Goal: Information Seeking & Learning: Find specific page/section

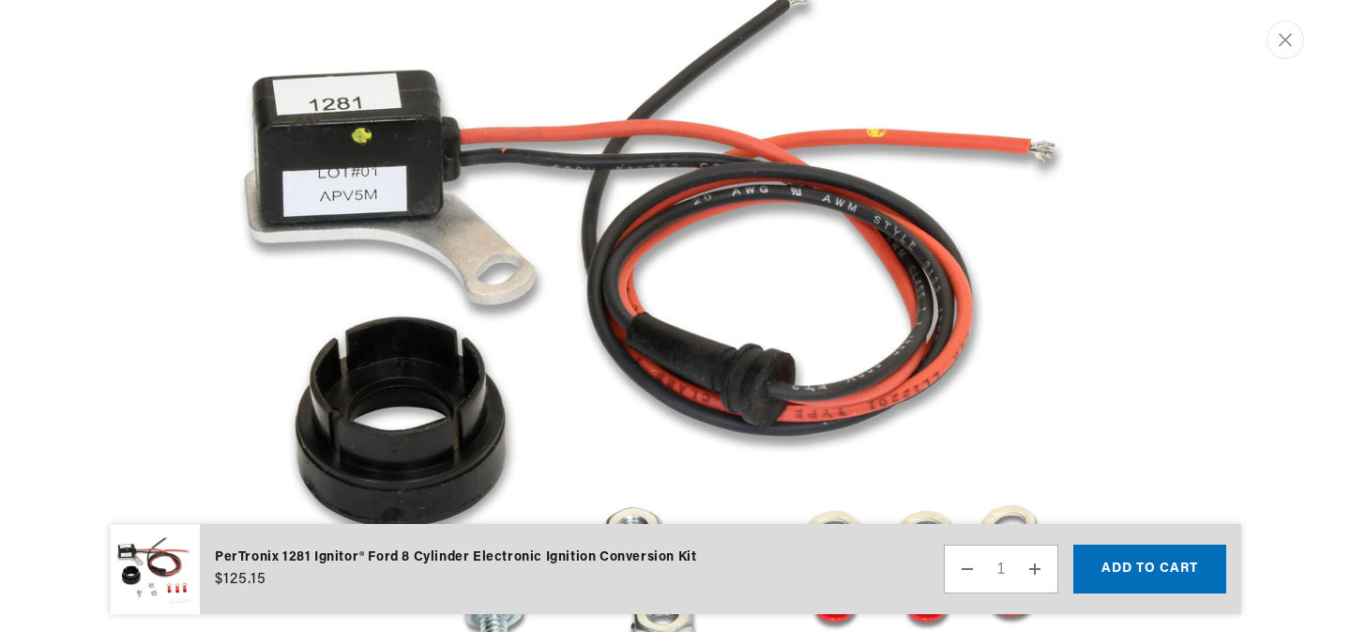
click at [292, 148] on img "Media gallery" at bounding box center [675, 359] width 1013 height 1013
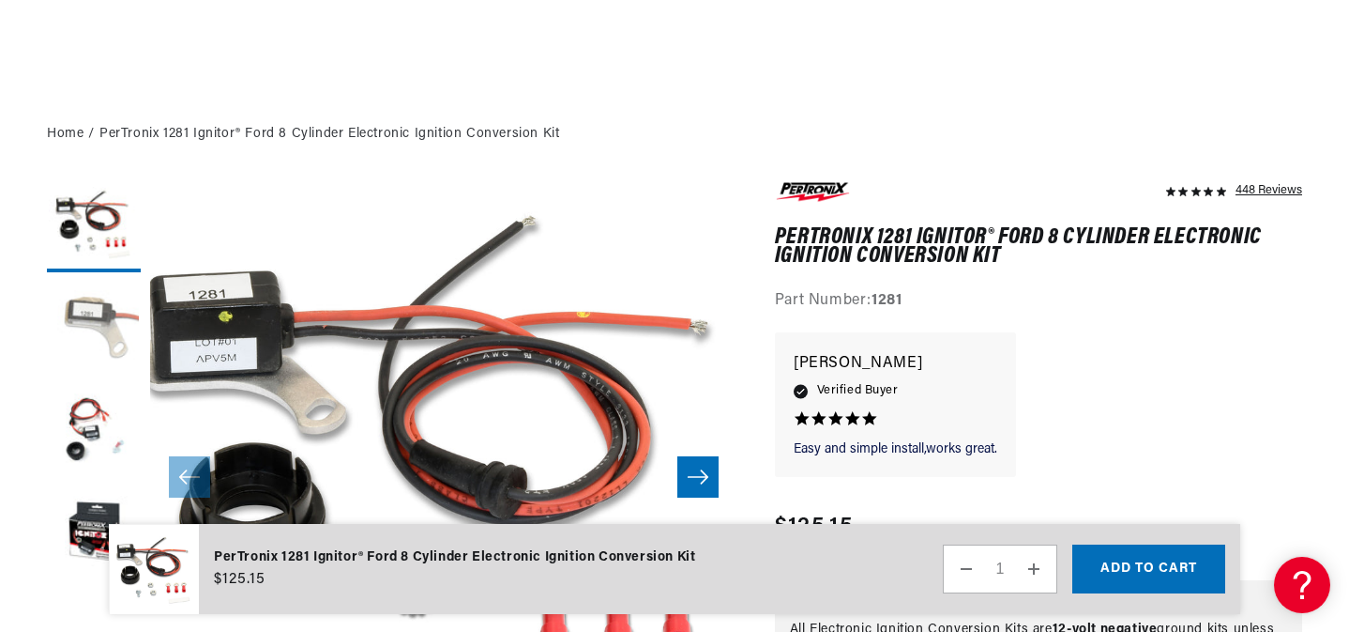
click at [103, 321] on button "Load image 2 in gallery view" at bounding box center [94, 329] width 94 height 94
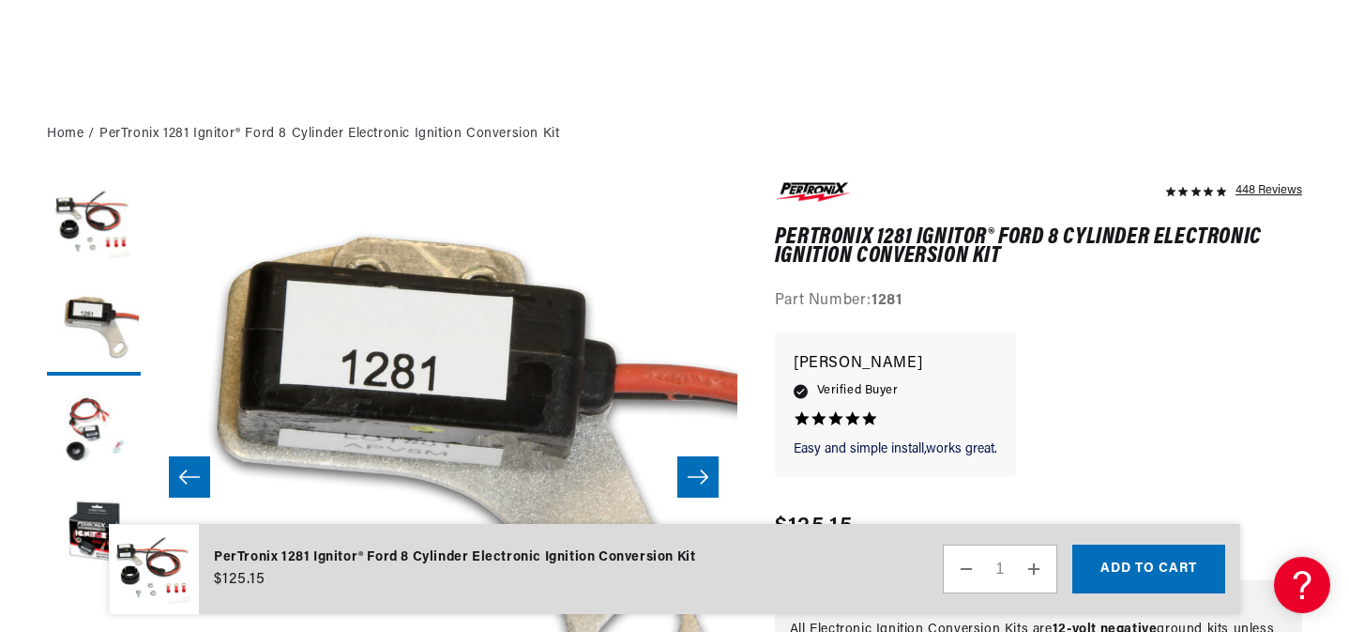
click at [693, 459] on button "Slide right" at bounding box center [698, 476] width 41 height 41
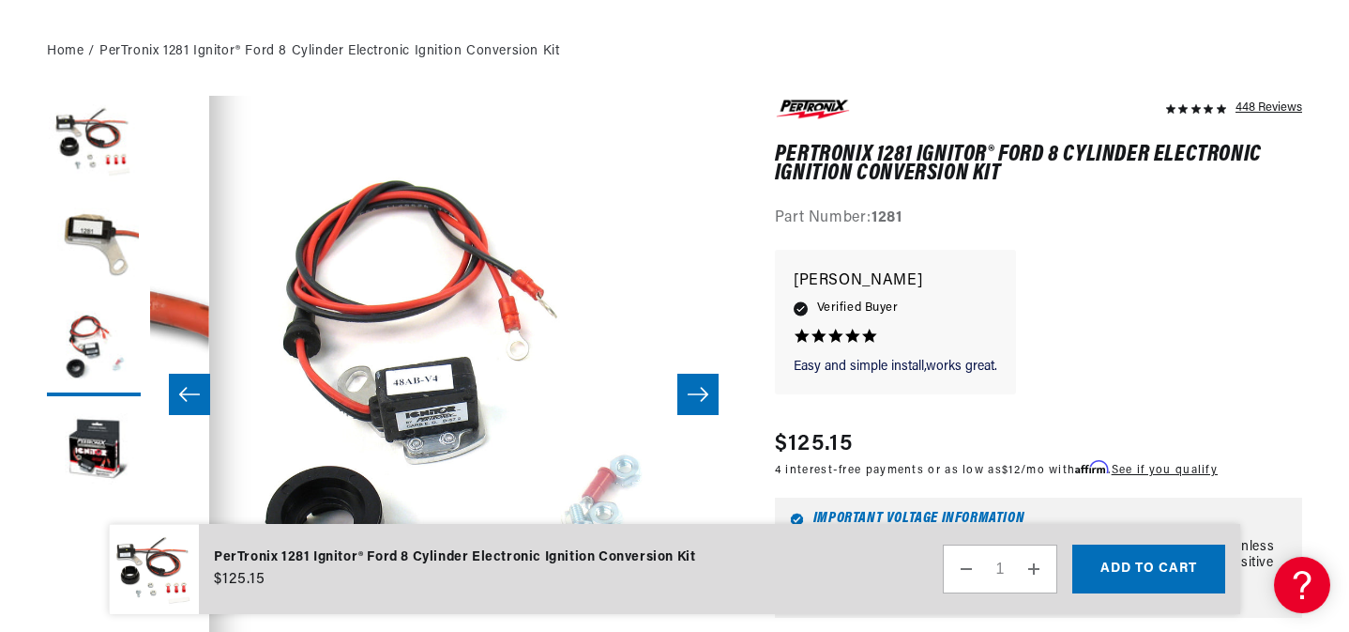
click at [699, 397] on icon "Slide right" at bounding box center [698, 394] width 23 height 19
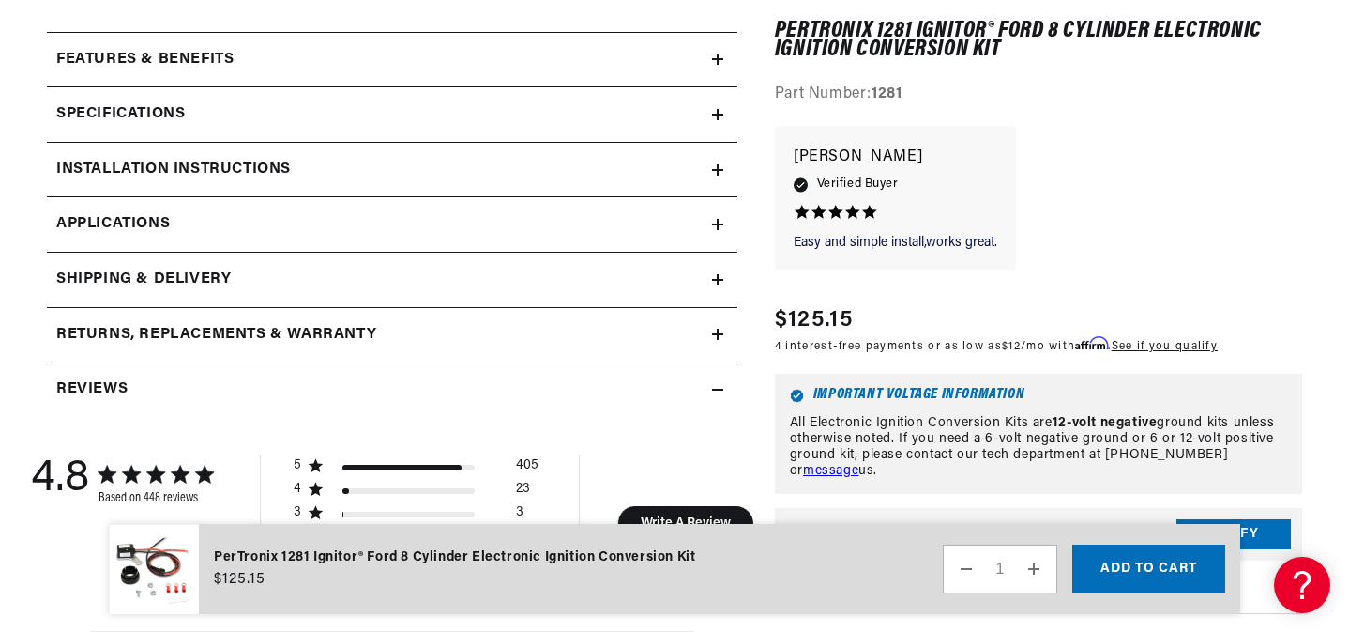
click at [713, 216] on link "Applications" at bounding box center [392, 224] width 691 height 55
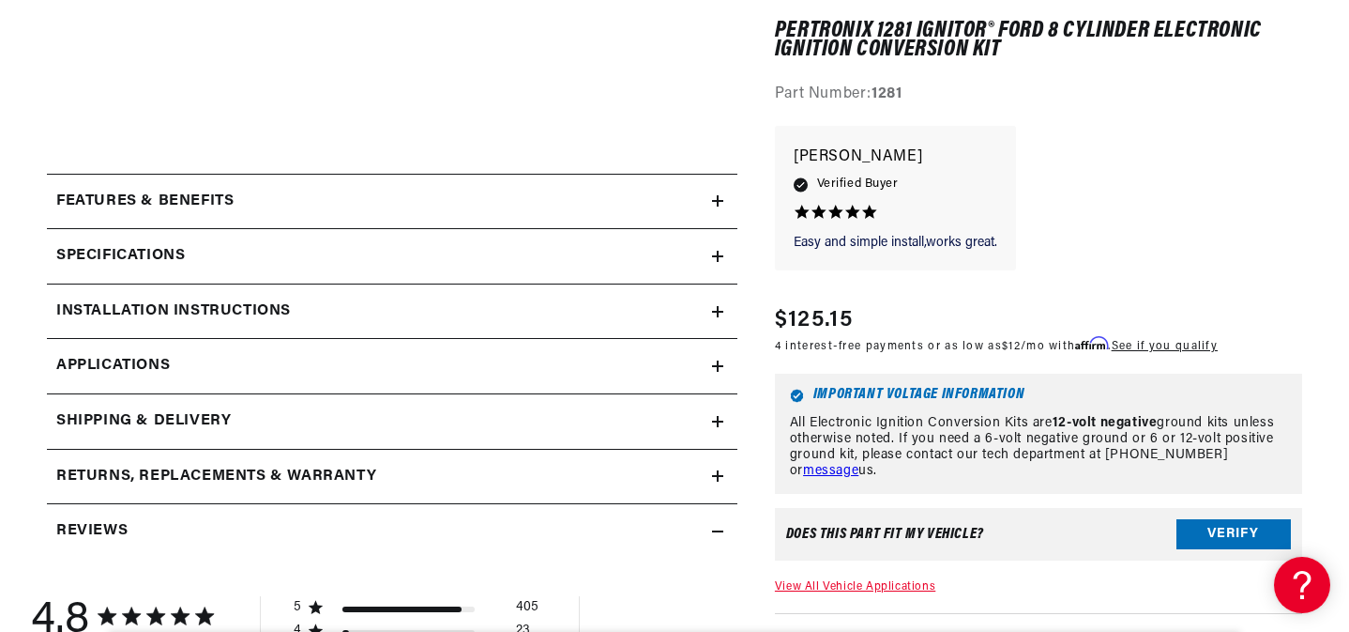
click at [707, 538] on div "Reviews" at bounding box center [379, 531] width 665 height 24
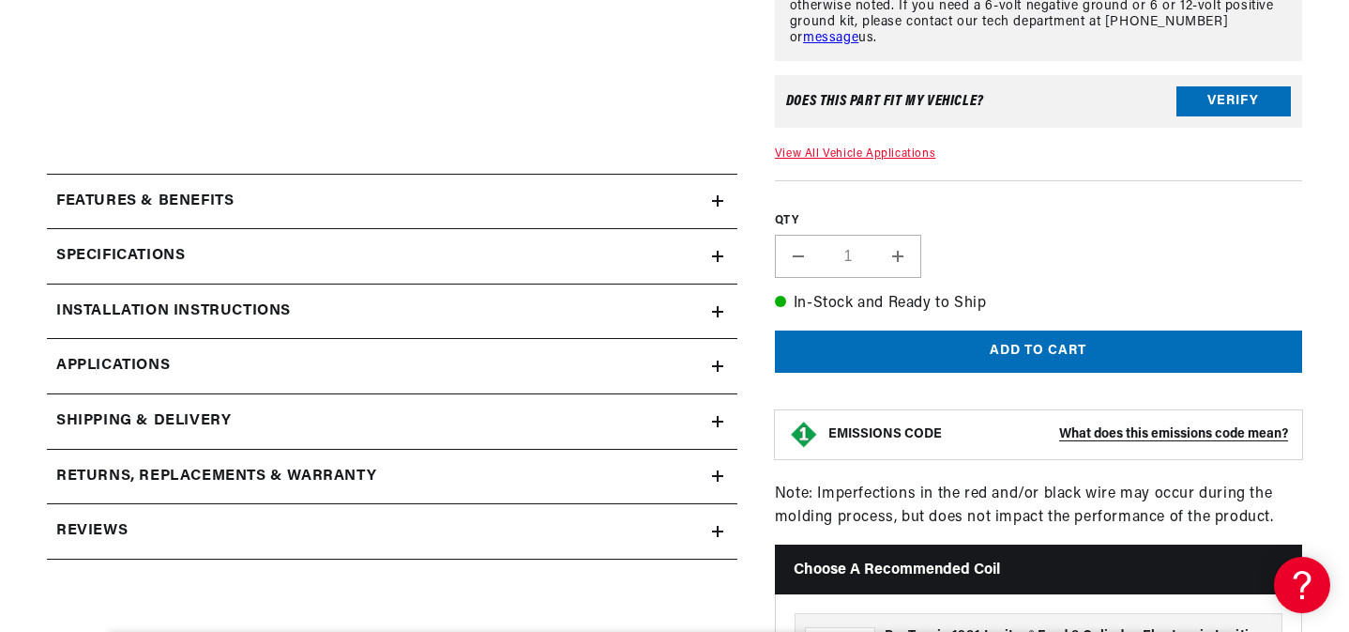
click at [622, 216] on summary "Features & Benefits" at bounding box center [392, 202] width 691 height 54
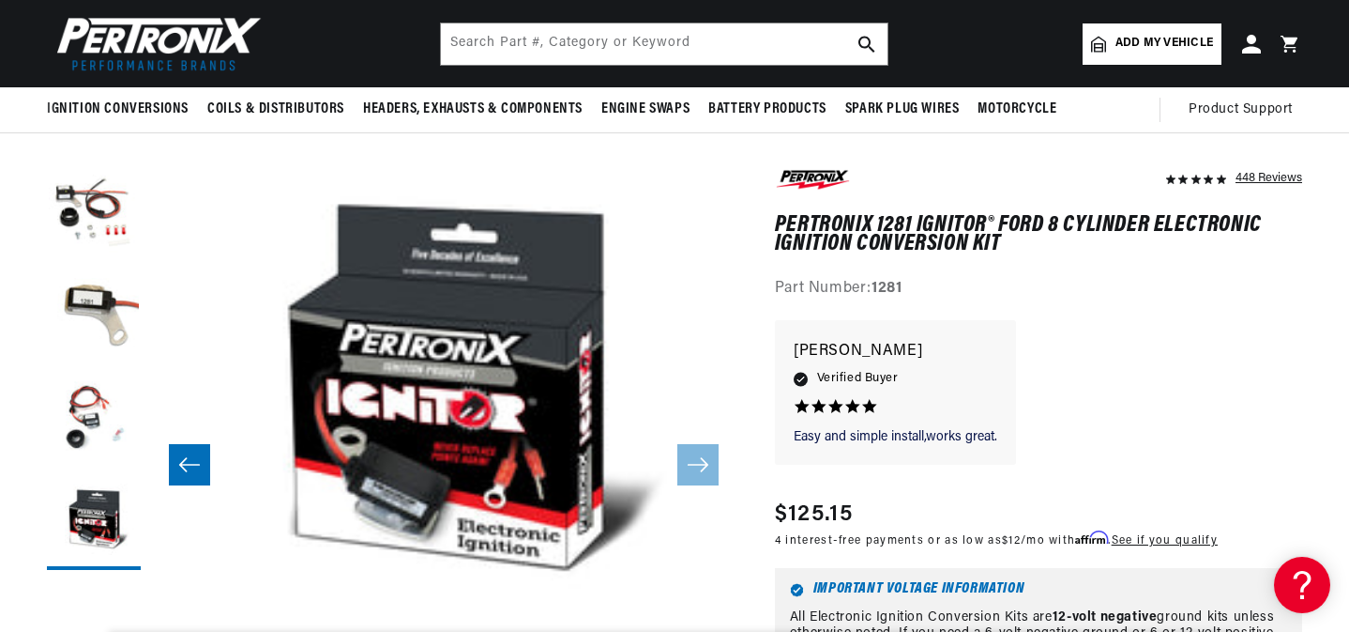
scroll to position [84, 0]
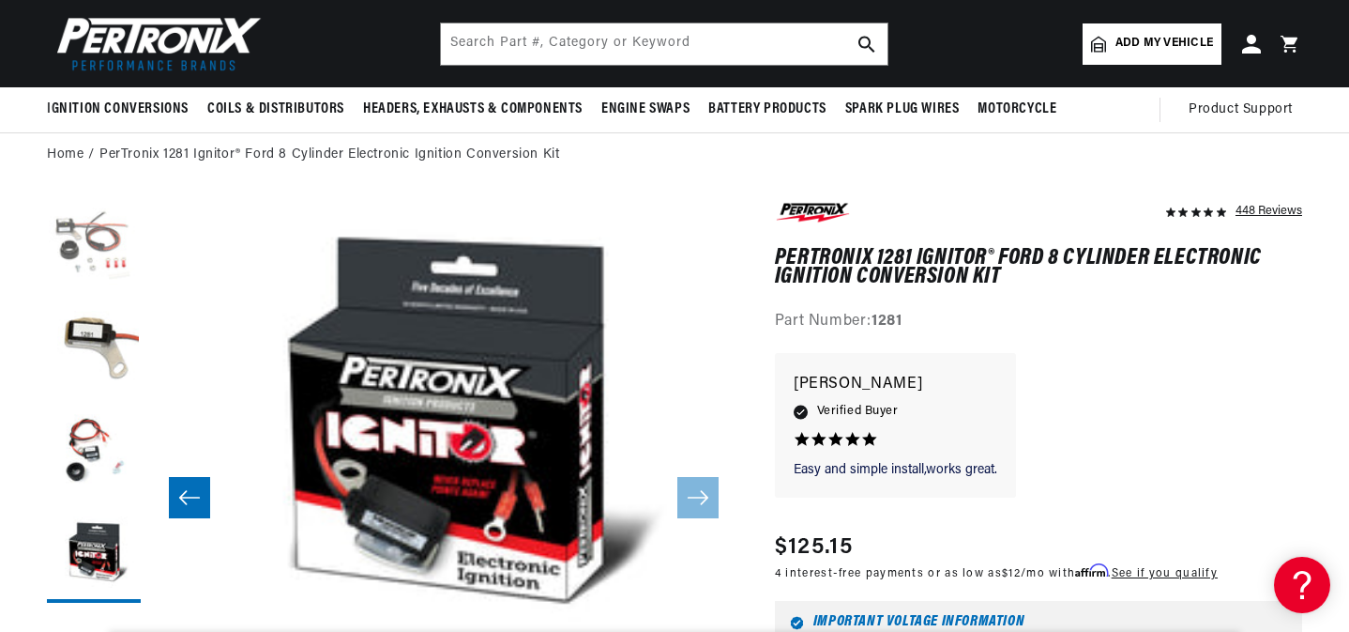
click at [67, 239] on button "Load image 1 in gallery view" at bounding box center [94, 246] width 94 height 94
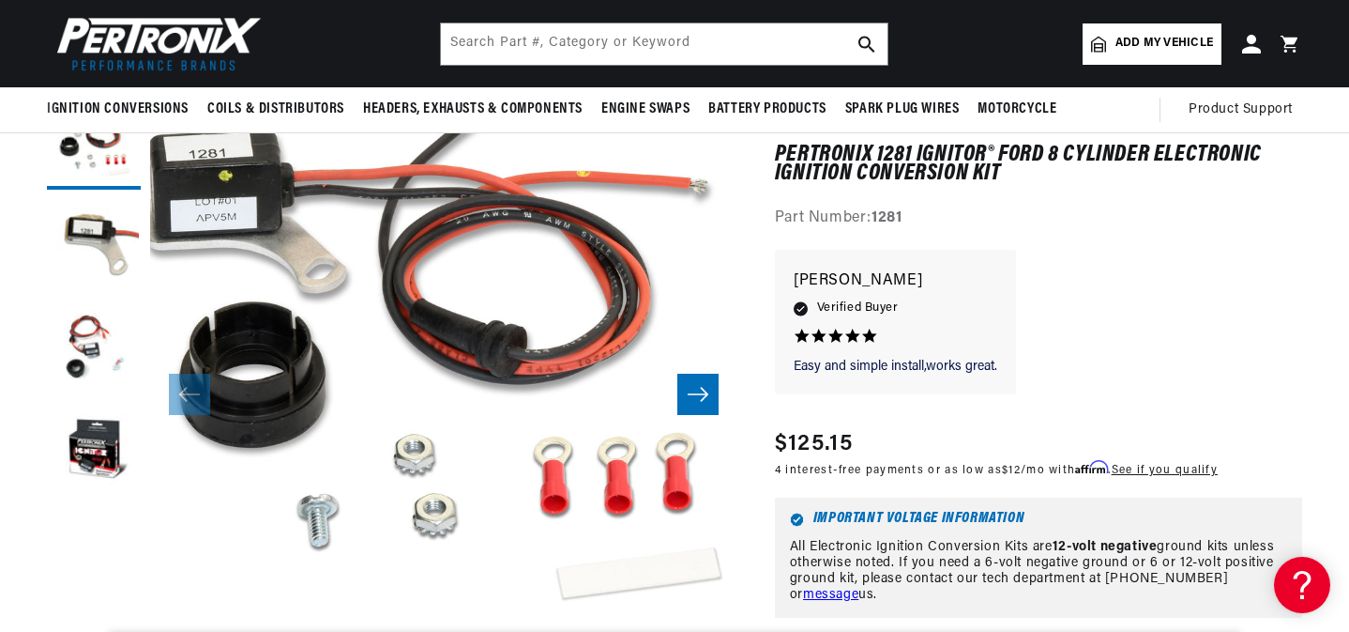
scroll to position [97, 0]
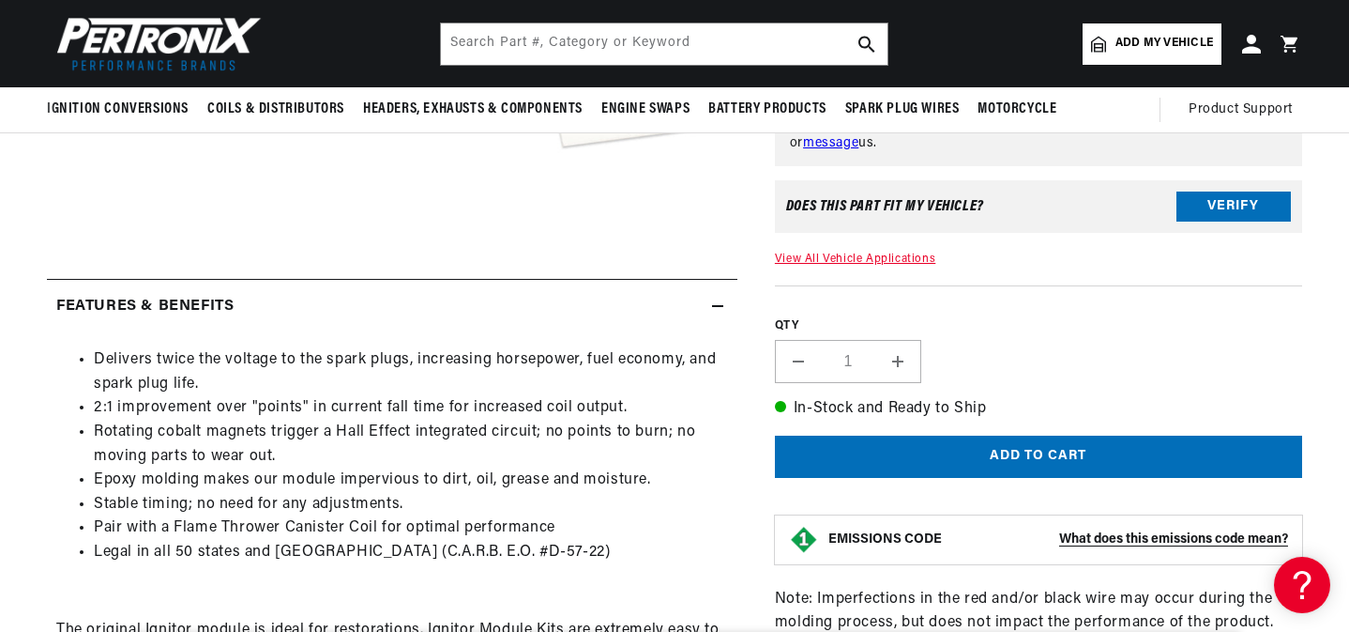
click at [710, 310] on div "Features & Benefits" at bounding box center [379, 307] width 665 height 24
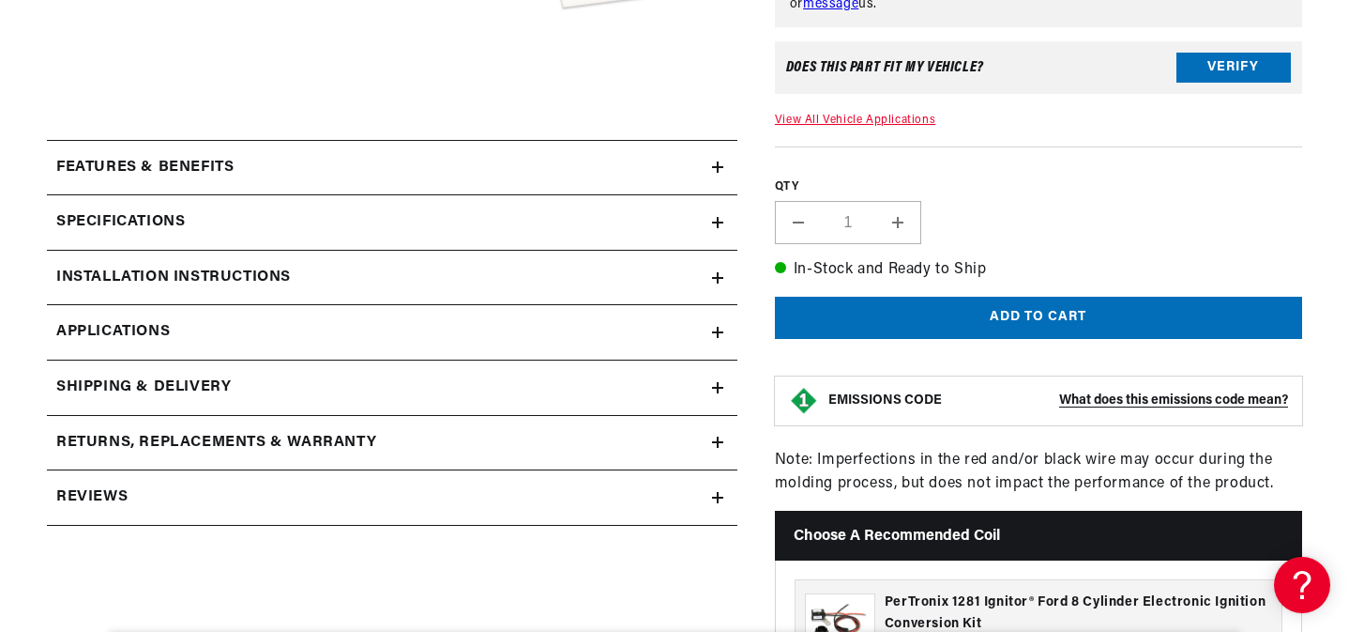
click at [720, 223] on icon at bounding box center [717, 222] width 11 height 11
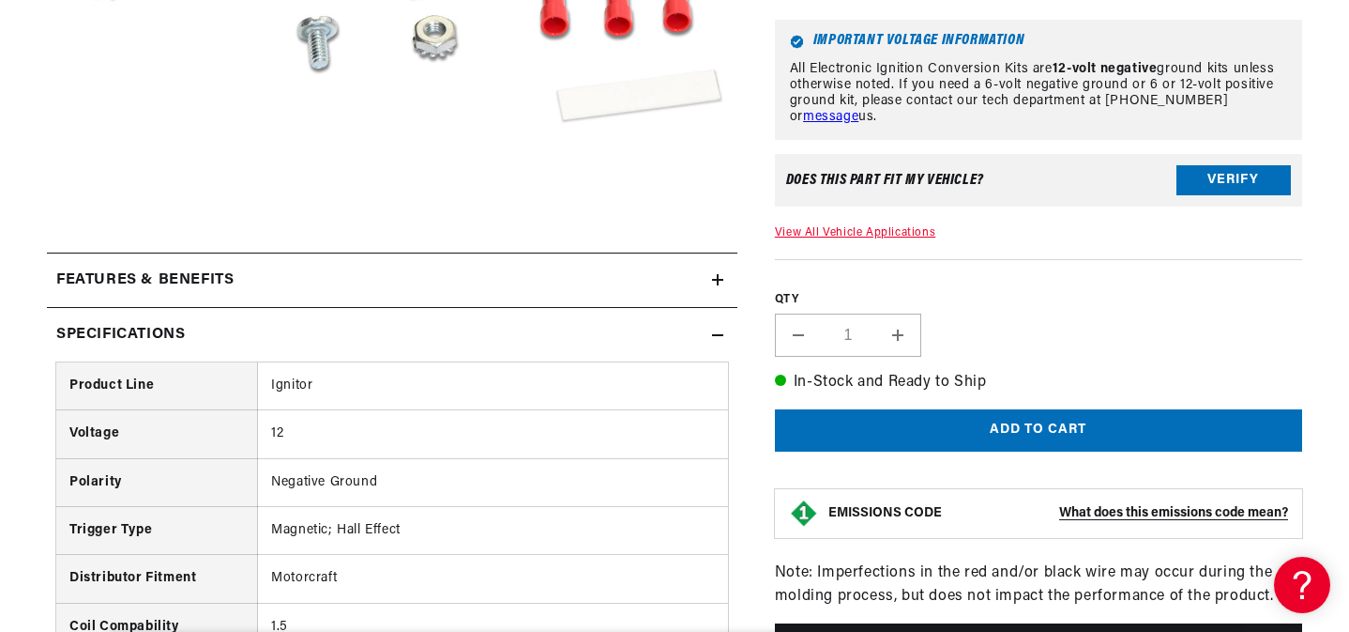
click at [714, 323] on summary "Specifications" at bounding box center [392, 335] width 691 height 54
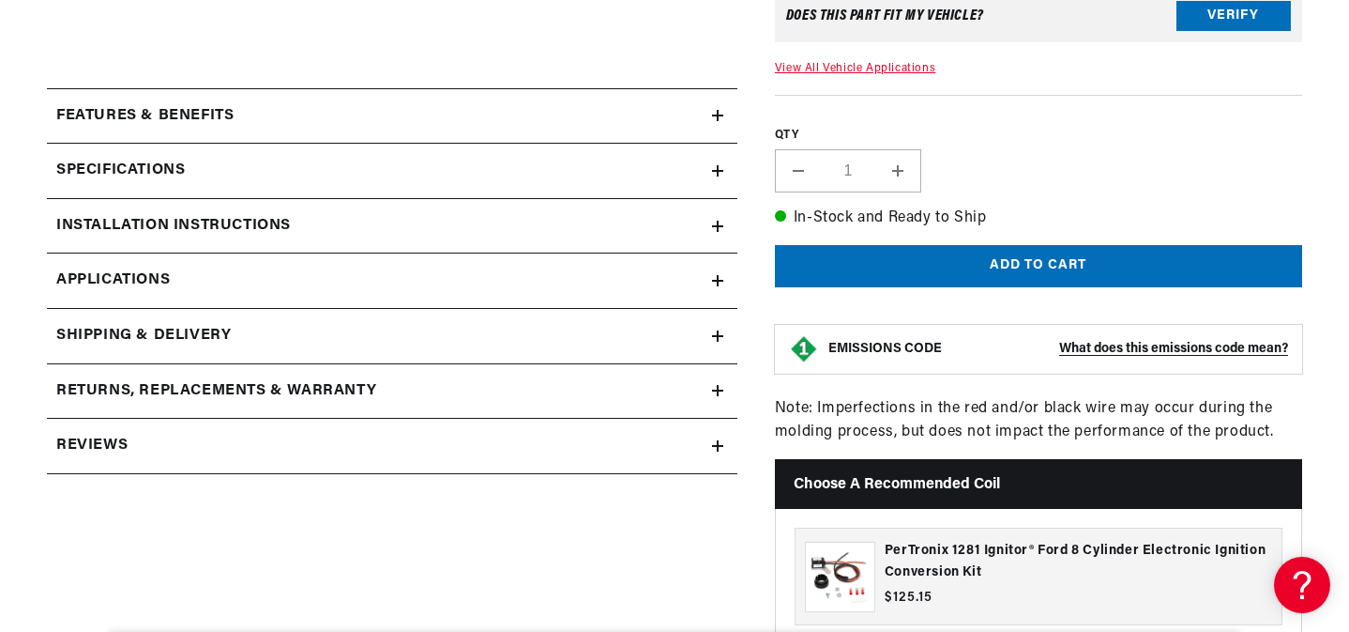
click at [708, 449] on div "Reviews" at bounding box center [379, 446] width 665 height 24
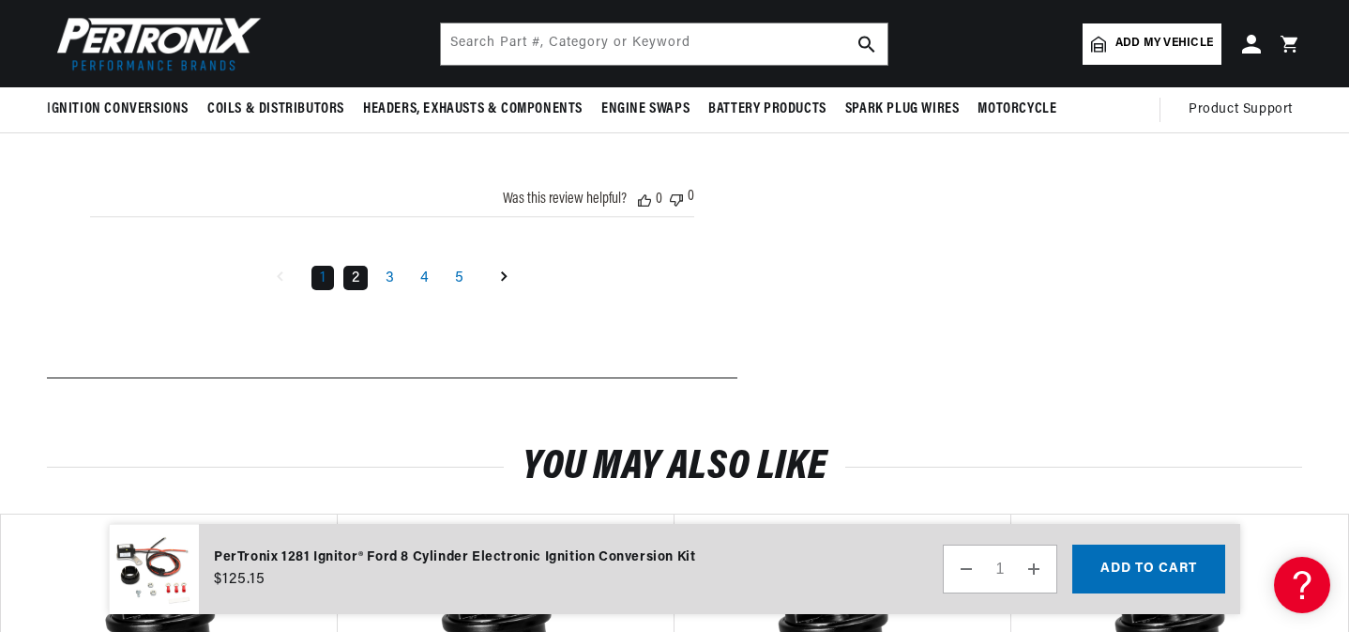
click at [361, 290] on link "2" at bounding box center [355, 278] width 24 height 24
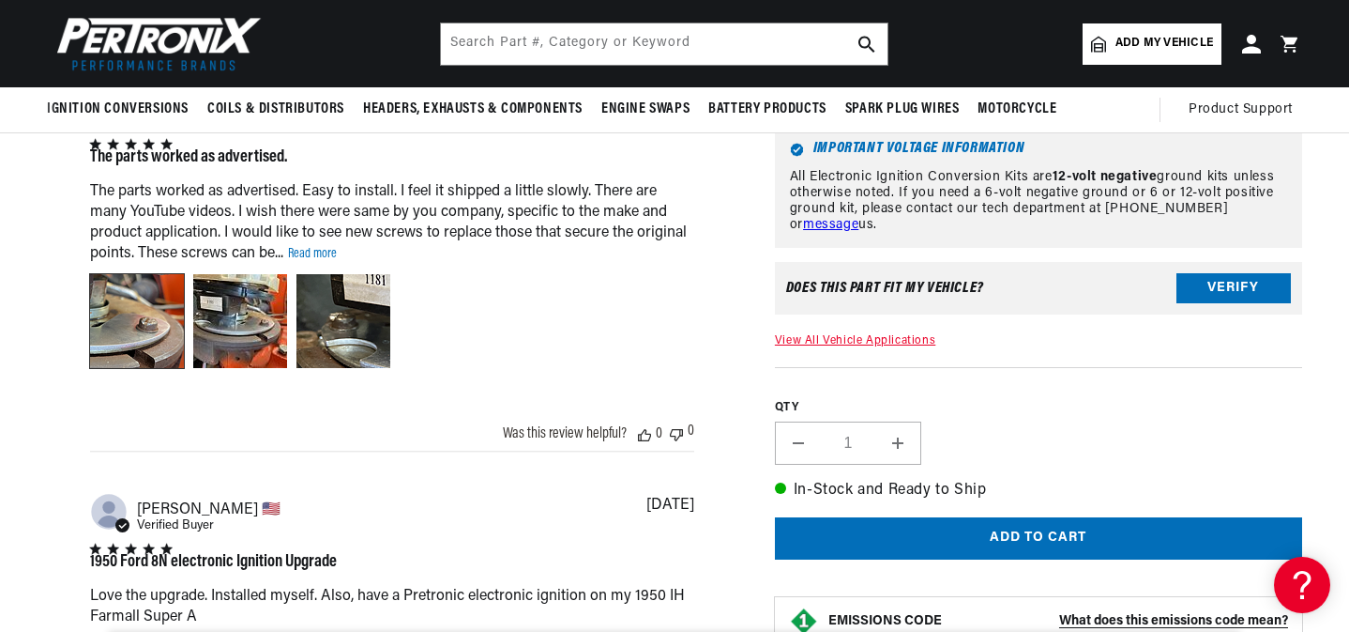
click at [151, 324] on div "Image of Review by Robert T. on April 15, 23 number 1" at bounding box center [137, 321] width 94 height 94
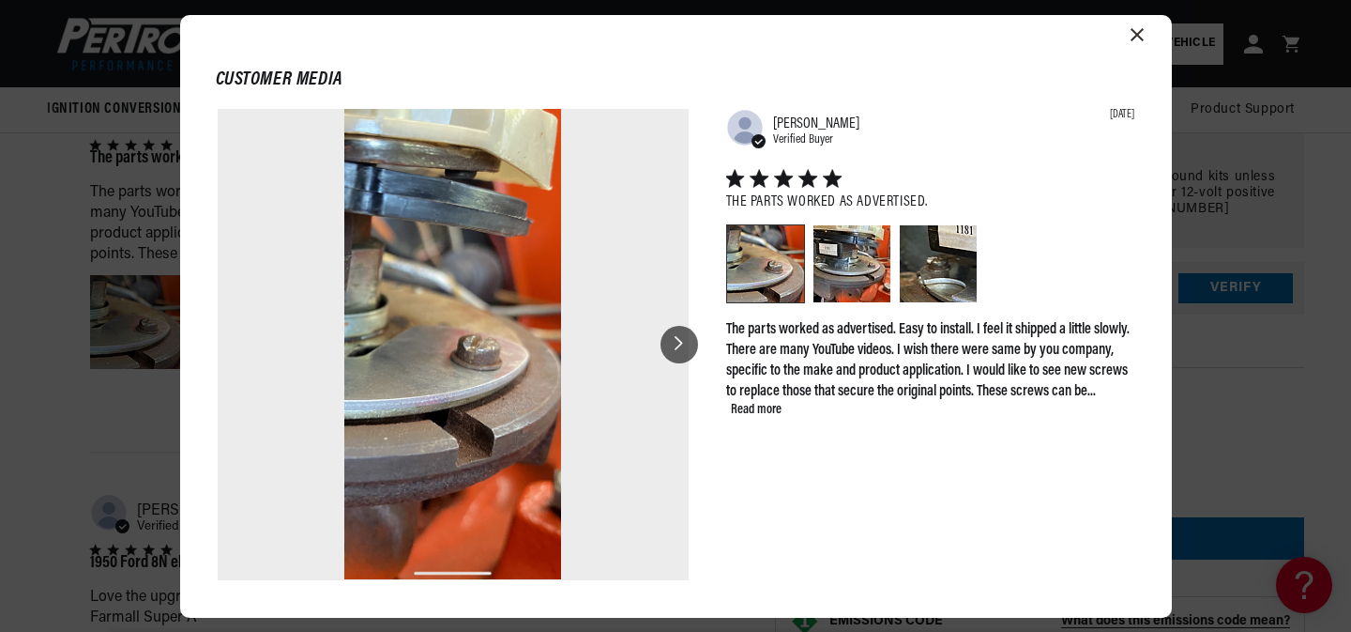
click at [683, 350] on icon at bounding box center [679, 344] width 9 height 16
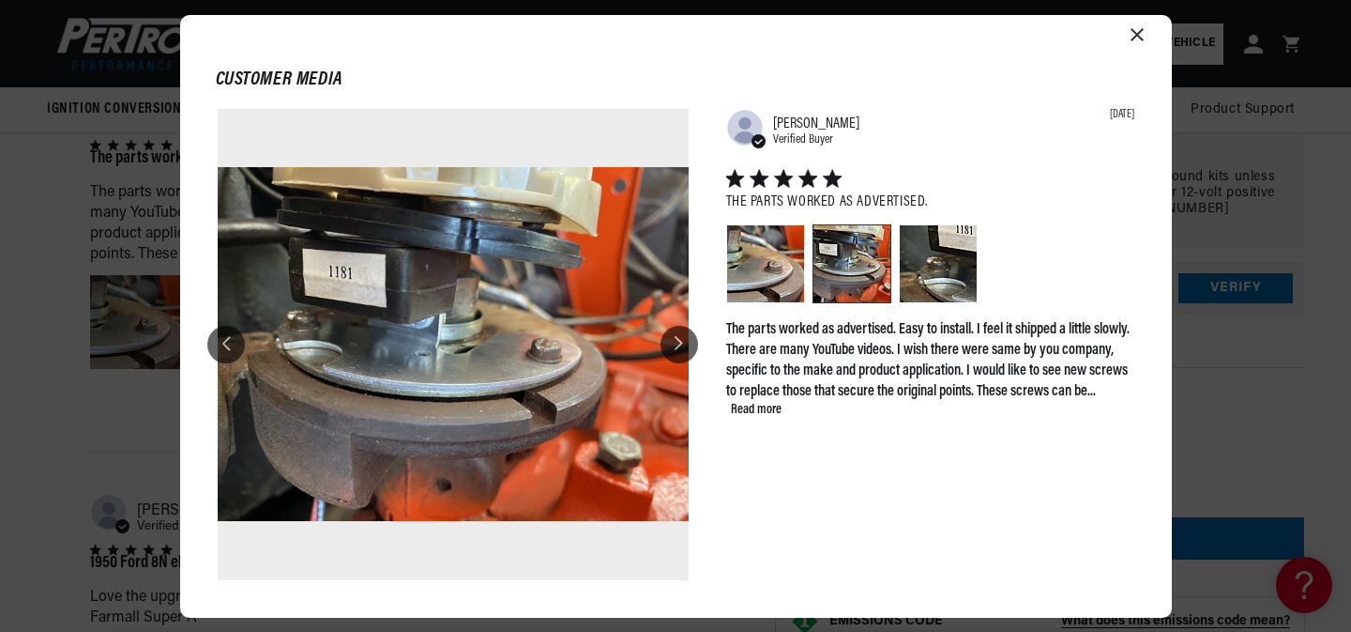
scroll to position [0, 569]
click at [683, 350] on icon at bounding box center [679, 344] width 9 height 16
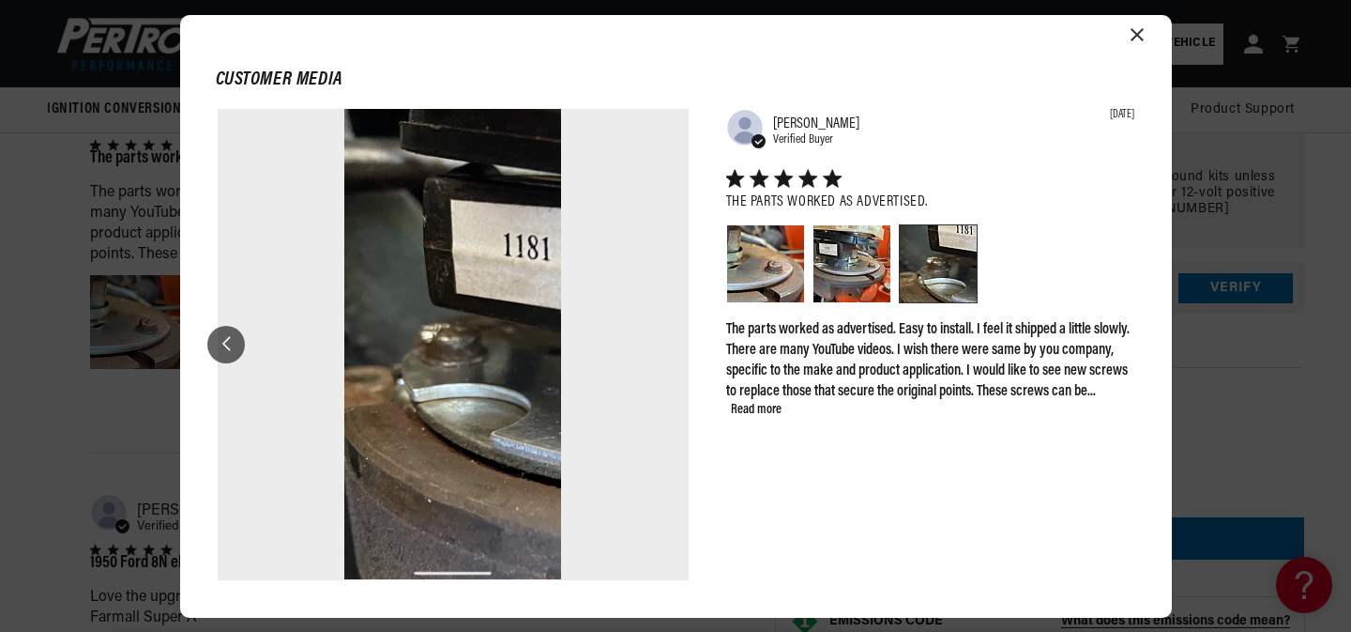
click at [683, 350] on div at bounding box center [453, 344] width 471 height 471
click at [219, 337] on div at bounding box center [226, 345] width 38 height 38
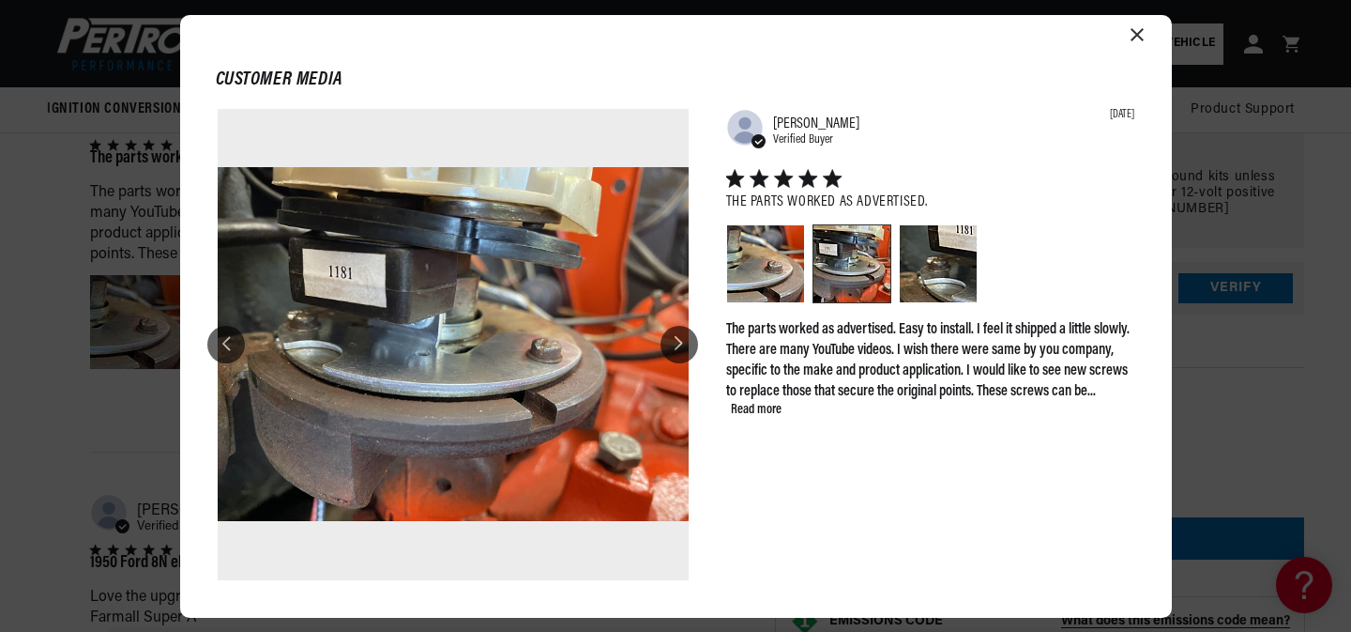
click at [1136, 26] on div "Customer media Abstract user icon [PERSON_NAME] Verified Buyer [DATE] The parts…" at bounding box center [676, 316] width 992 height 602
click at [1136, 33] on icon "Close modal" at bounding box center [1137, 34] width 13 height 13
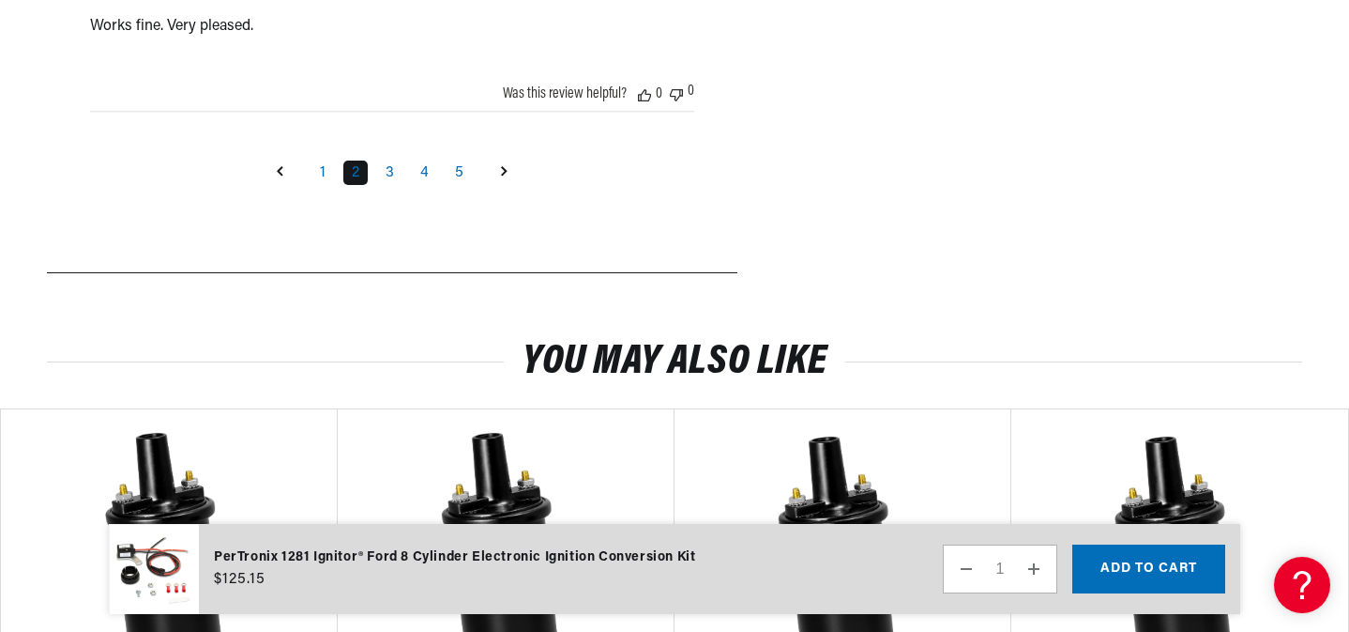
scroll to position [3106, 0]
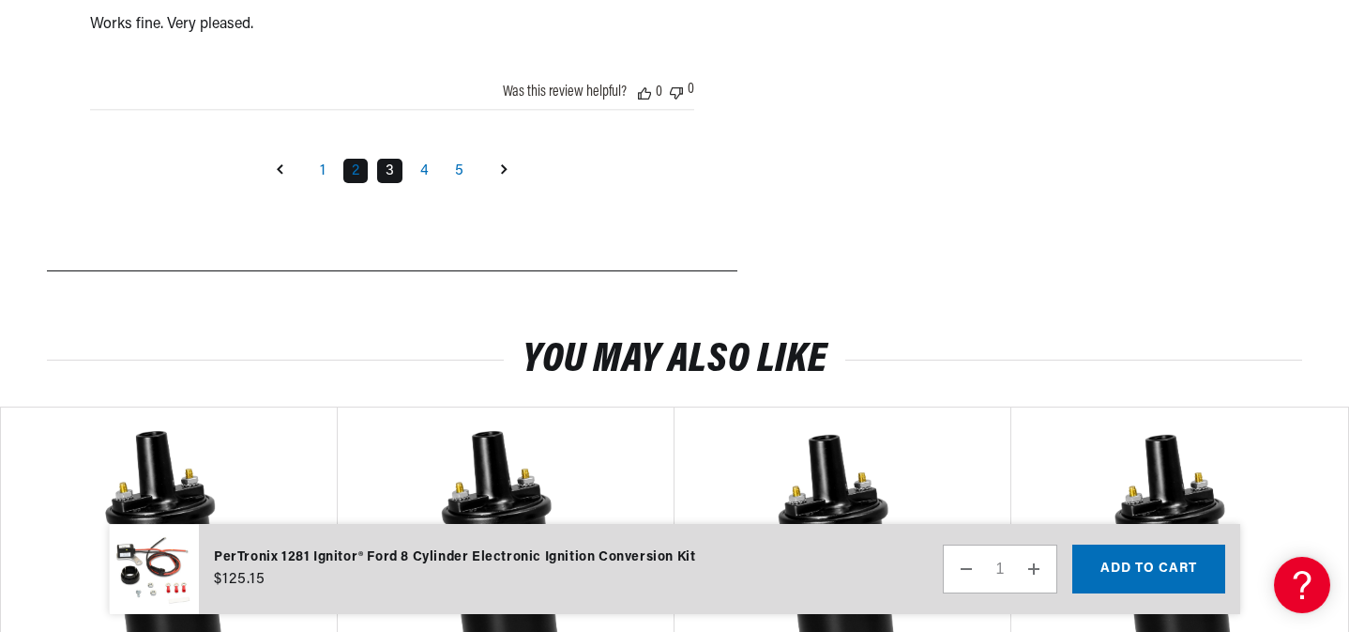
click at [389, 183] on link "3" at bounding box center [389, 171] width 25 height 24
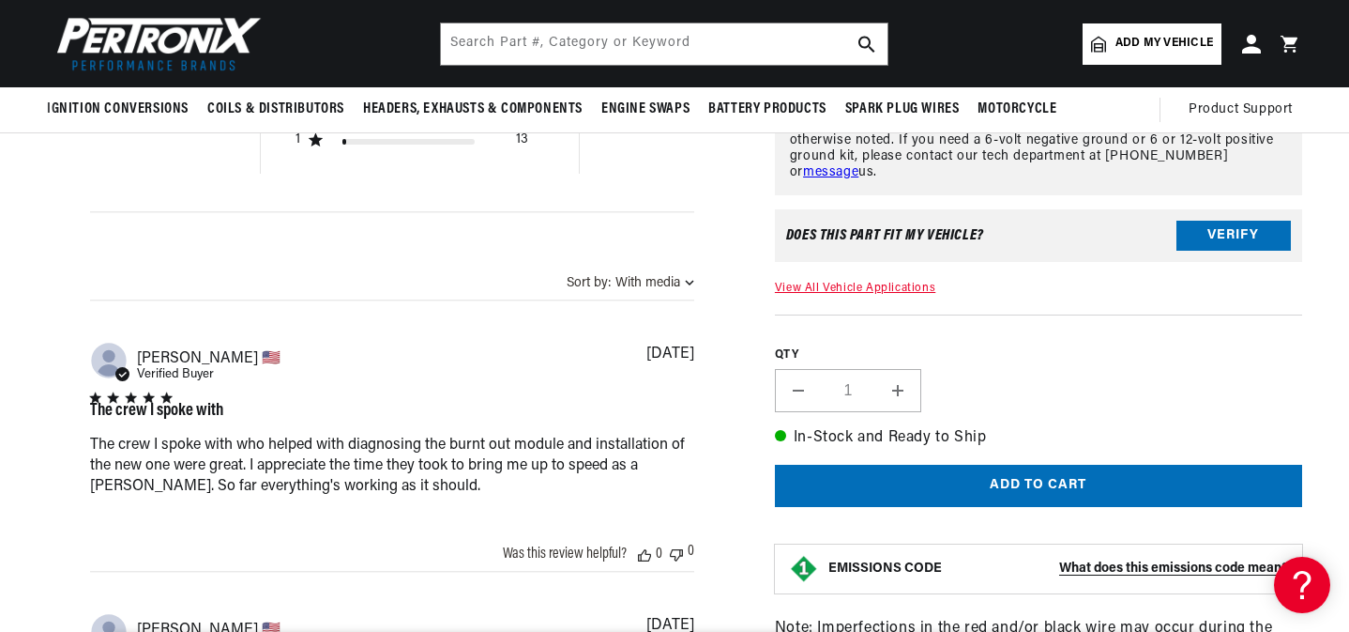
scroll to position [1306, 0]
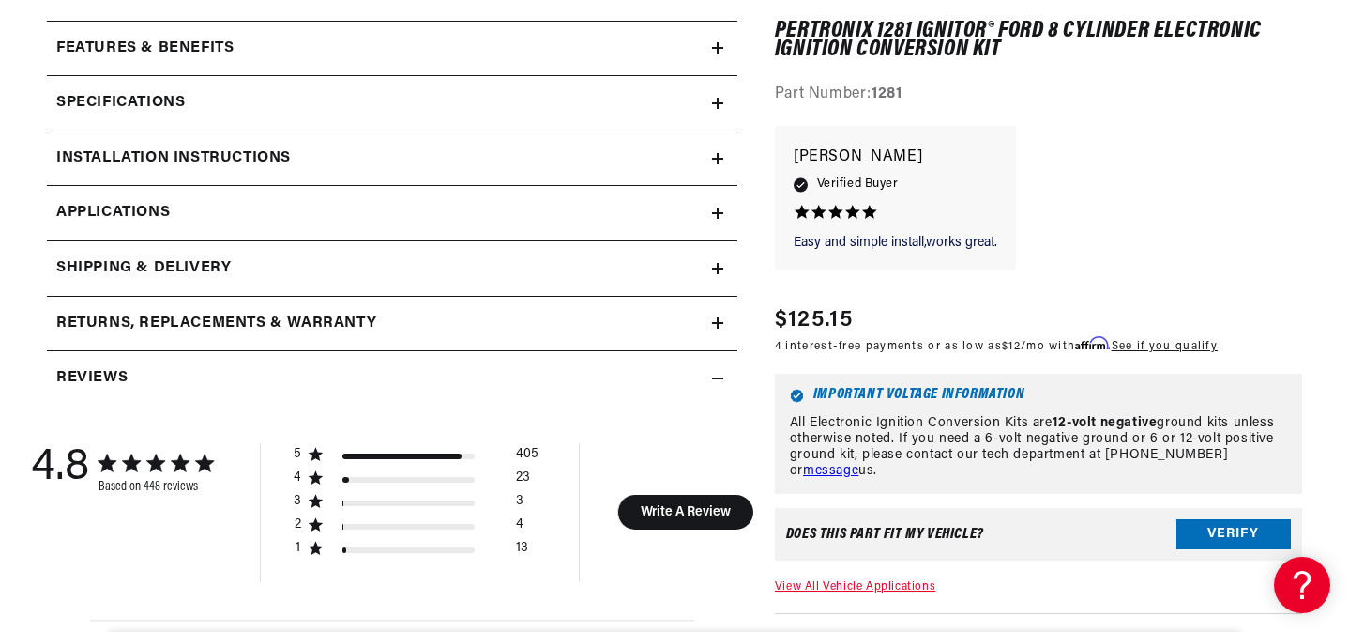
click at [713, 380] on icon at bounding box center [717, 378] width 11 height 11
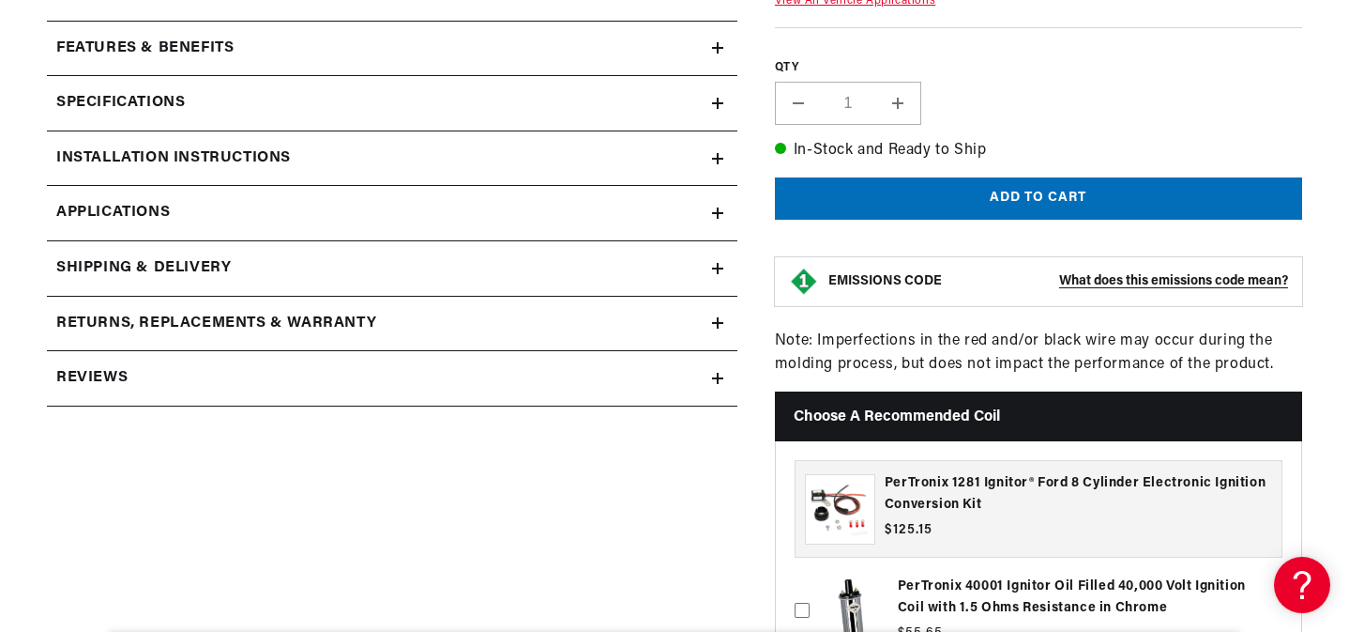
click at [511, 176] on summary "Installation instructions" at bounding box center [392, 158] width 691 height 54
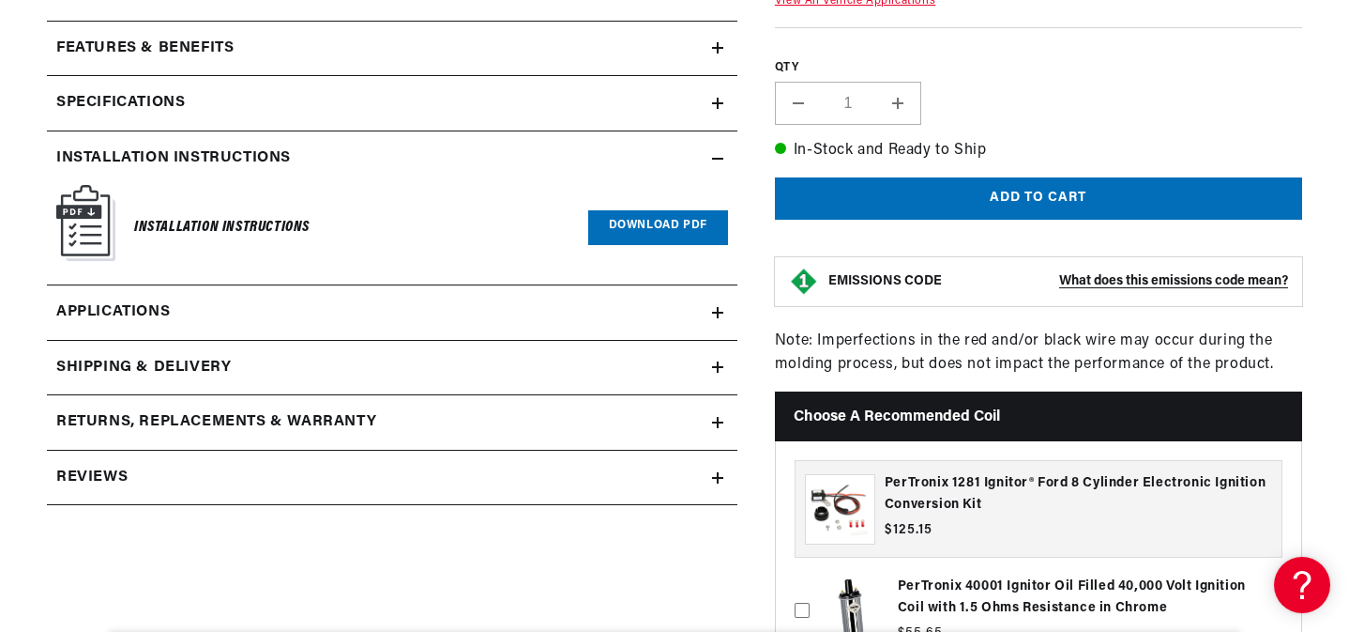
click at [713, 143] on summary "Installation instructions" at bounding box center [392, 158] width 691 height 54
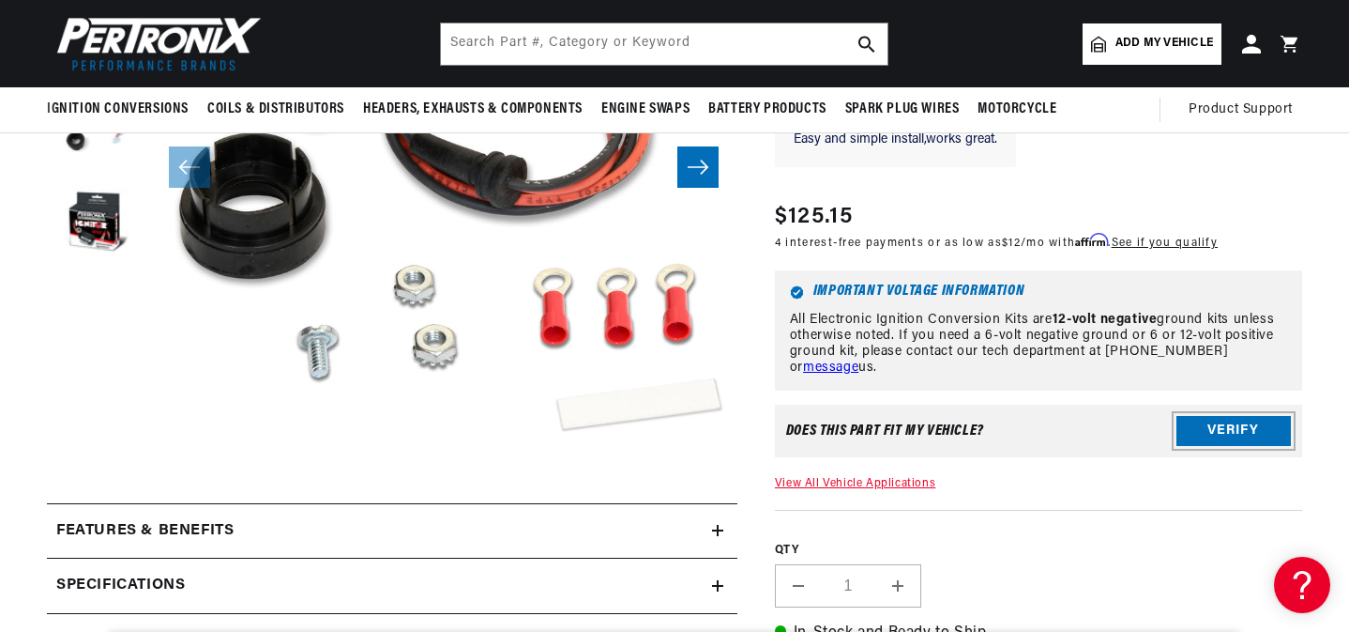
click at [1177, 432] on button "Verify" at bounding box center [1234, 431] width 114 height 30
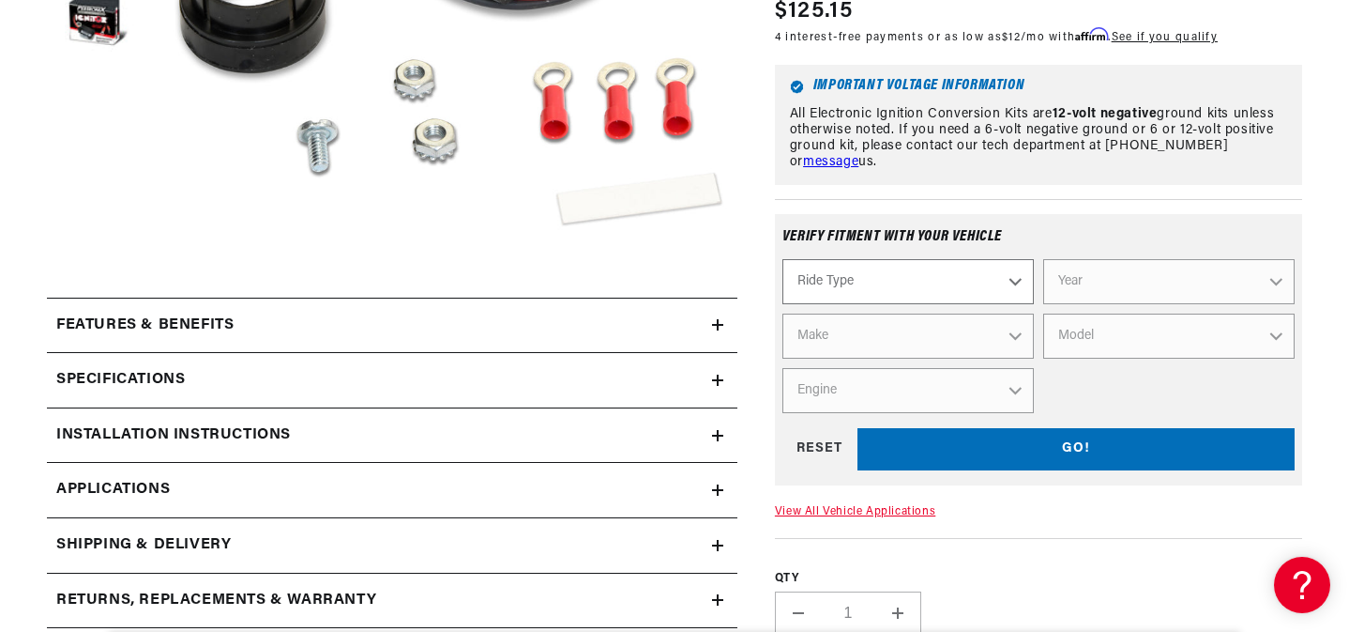
click at [994, 277] on select "Ride Type Automotive Agricultural Industrial Marine Motorcycle" at bounding box center [908, 281] width 251 height 45
select select "Automotive"
click at [783, 259] on select "Ride Type Automotive Agricultural Industrial Marine Motorcycle" at bounding box center [908, 281] width 251 height 45
select select "Automotive"
click at [1104, 282] on select "Year [DATE] 2025 2024 2023 2022 2021 2020 2019 2018 2017 2016 2015 2014 2013 20…" at bounding box center [1169, 281] width 251 height 45
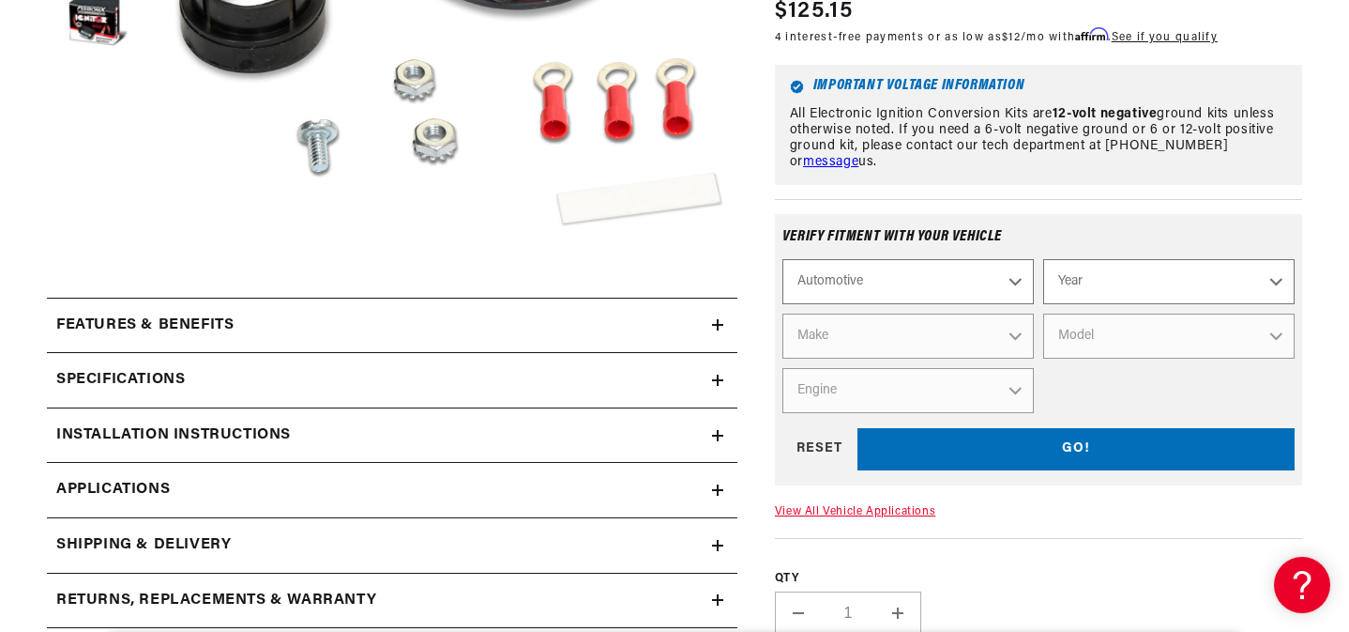
select select "1990"
click at [1044, 259] on select "Year [DATE] 2025 2024 2023 2022 2021 2020 2019 2018 2017 2016 2015 2014 2013 20…" at bounding box center [1169, 281] width 251 height 45
select select "1990"
click at [984, 342] on select "Make Buick Cadillac Chevrolet Chrysler Dodge Ford GMC Hyundai [GEOGRAPHIC_DATA]…" at bounding box center [908, 335] width 251 height 45
select select "Ford"
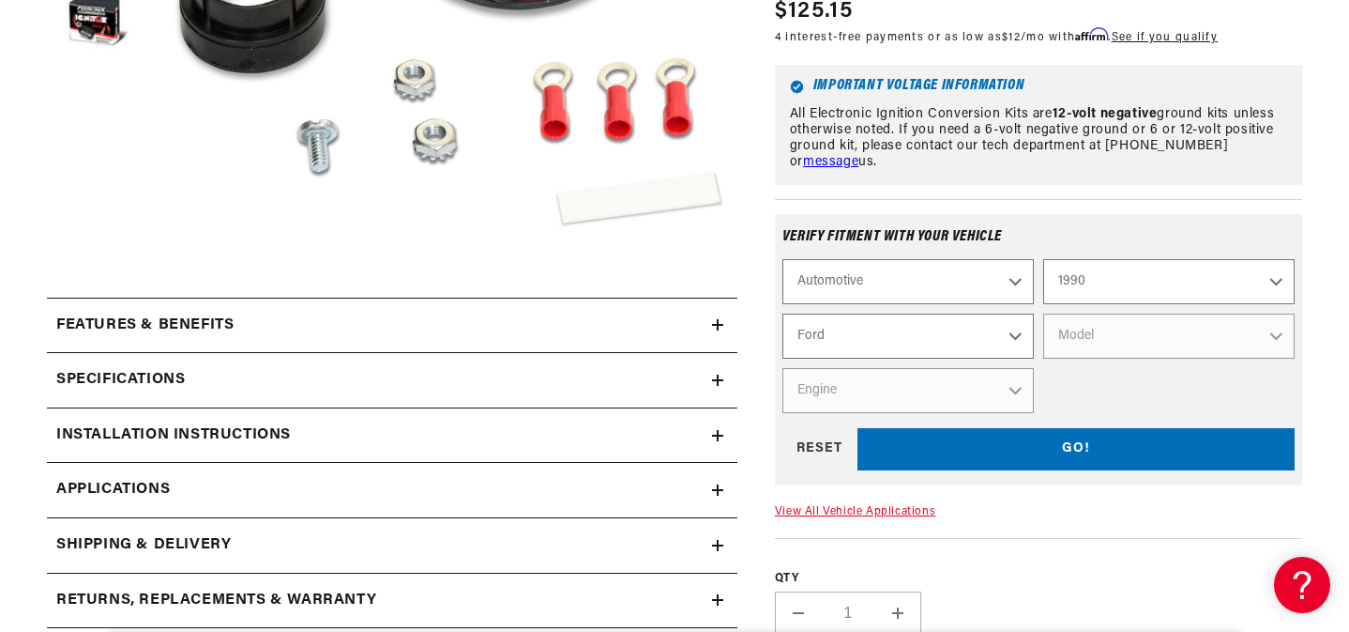
click at [783, 313] on select "Make Buick Cadillac Chevrolet Chrysler Dodge Ford GMC Hyundai [GEOGRAPHIC_DATA]…" at bounding box center [908, 335] width 251 height 45
select select "Ford"
click at [1078, 338] on select "Model Bronco Bronco II Country Squire E-150 Econoline E-150 Econoline Club Wago…" at bounding box center [1169, 335] width 251 height 45
select select "F-350"
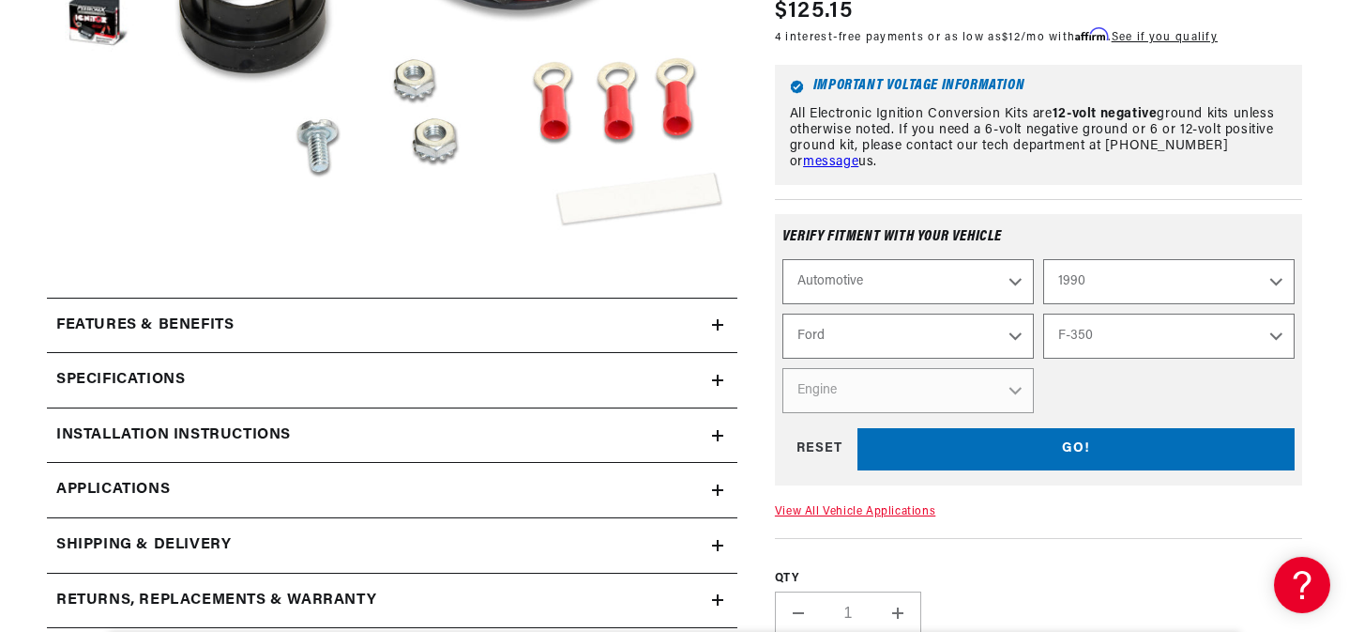
click at [1044, 313] on select "Model Bronco Bronco II Country Squire E-150 Econoline E-150 Econoline Club Wago…" at bounding box center [1169, 335] width 251 height 45
select select "F-350"
click at [975, 403] on select "Engine 4.9L 5.8L 7.5L" at bounding box center [908, 390] width 251 height 45
select select "7.5L"
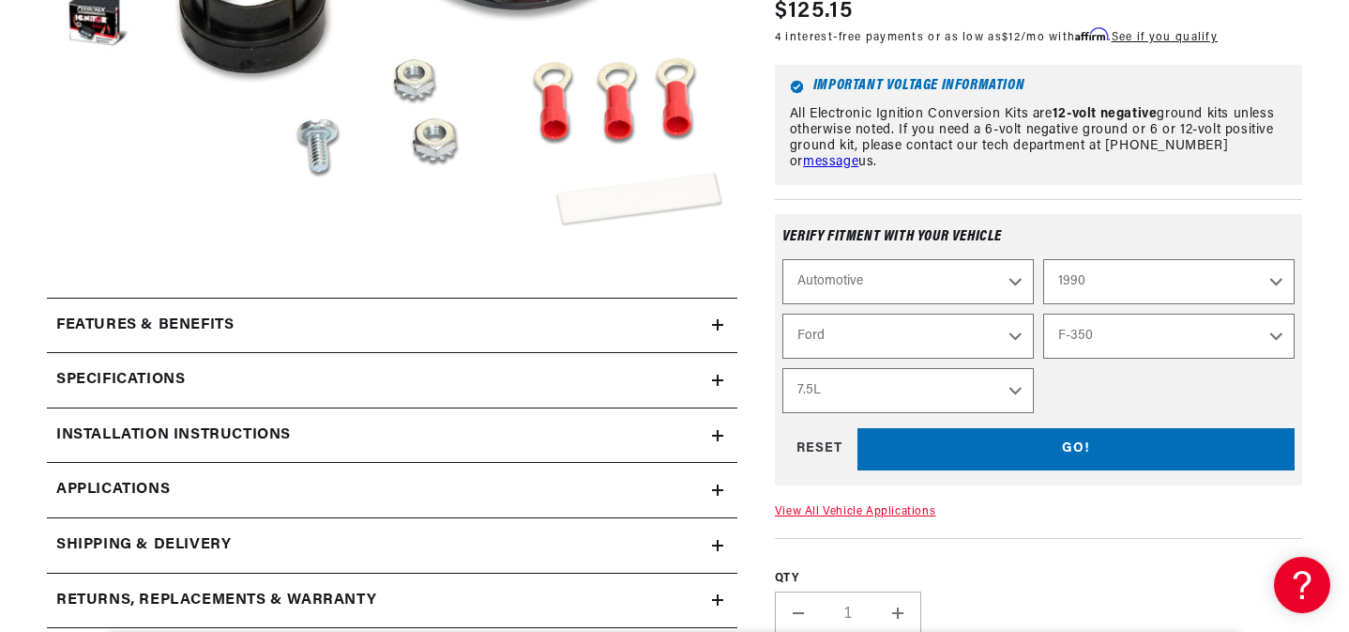
click at [783, 368] on select "Engine 4.9L 5.8L 7.5L" at bounding box center [908, 390] width 251 height 45
select select "Engine"
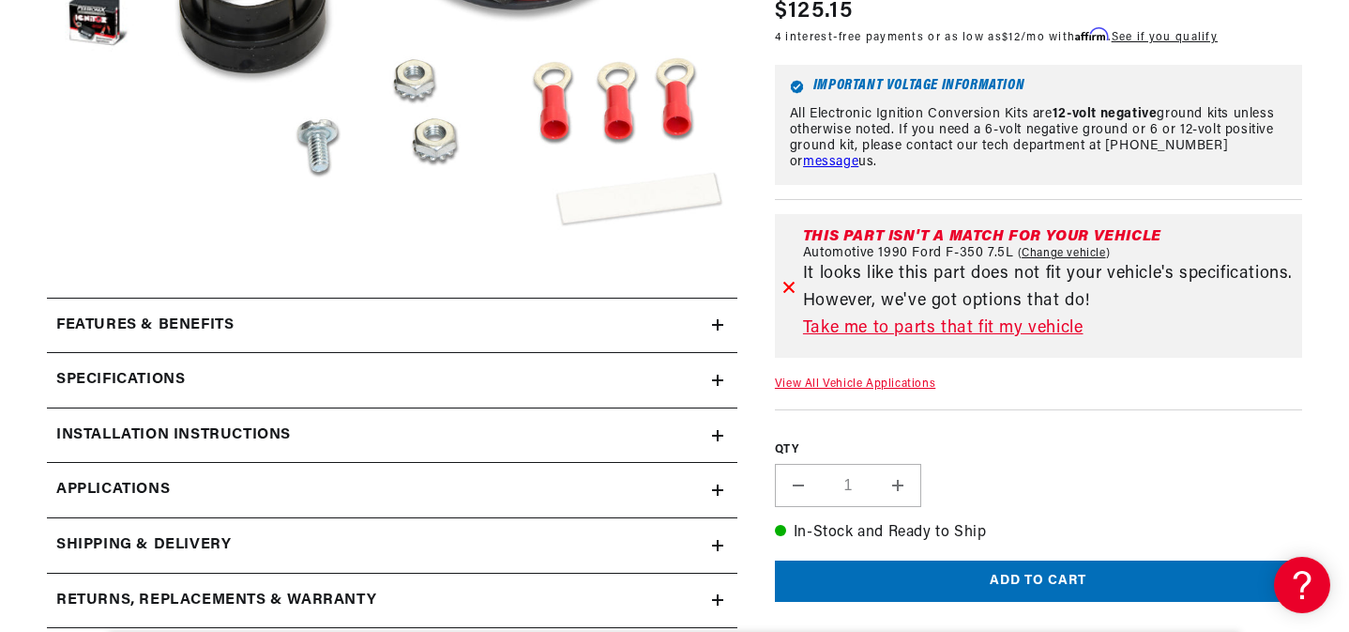
scroll to position [0, 0]
click at [959, 334] on link "Take me to parts that fit my vehicle" at bounding box center [1049, 328] width 492 height 27
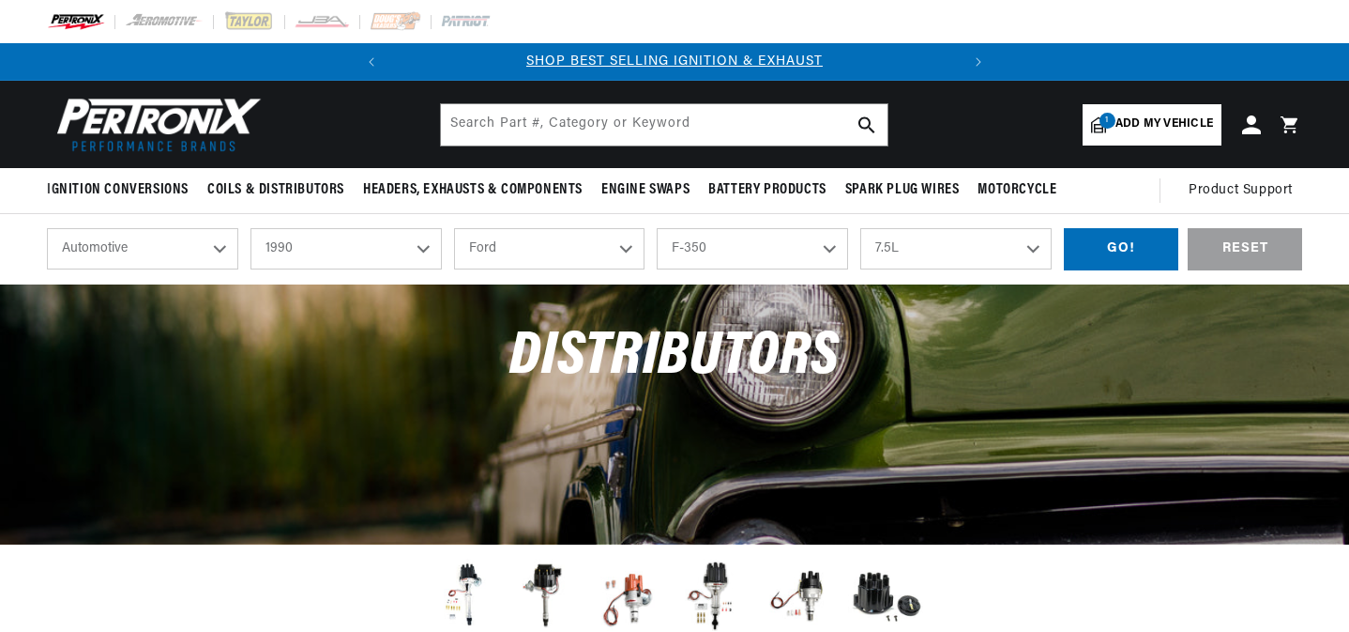
select select "1990"
select select "Ford"
select select "F-350"
select select "7.5L"
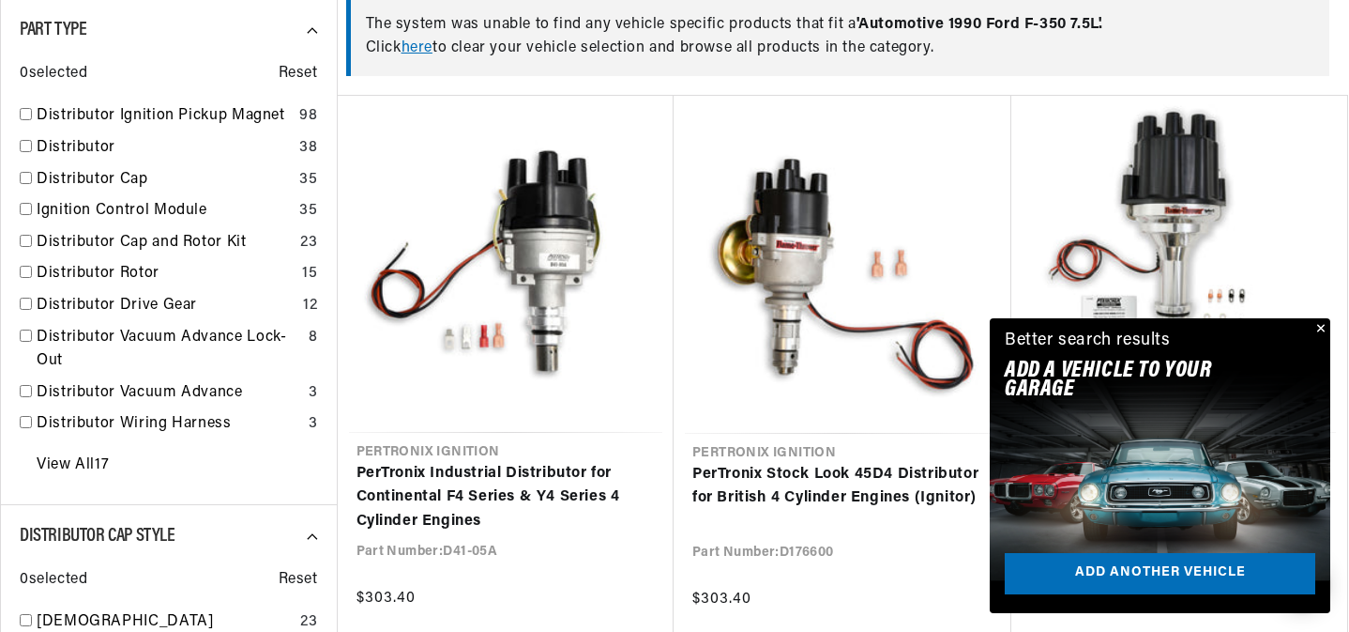
scroll to position [0, 569]
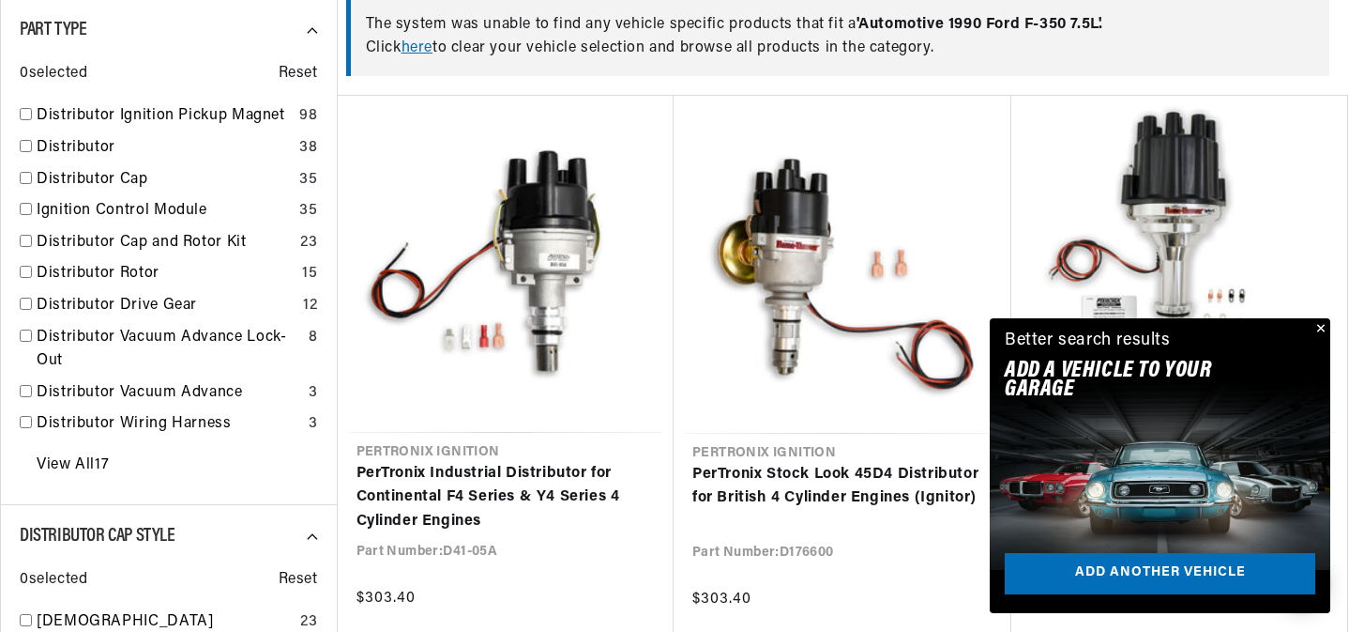
click at [1327, 329] on button "Close" at bounding box center [1319, 329] width 23 height 23
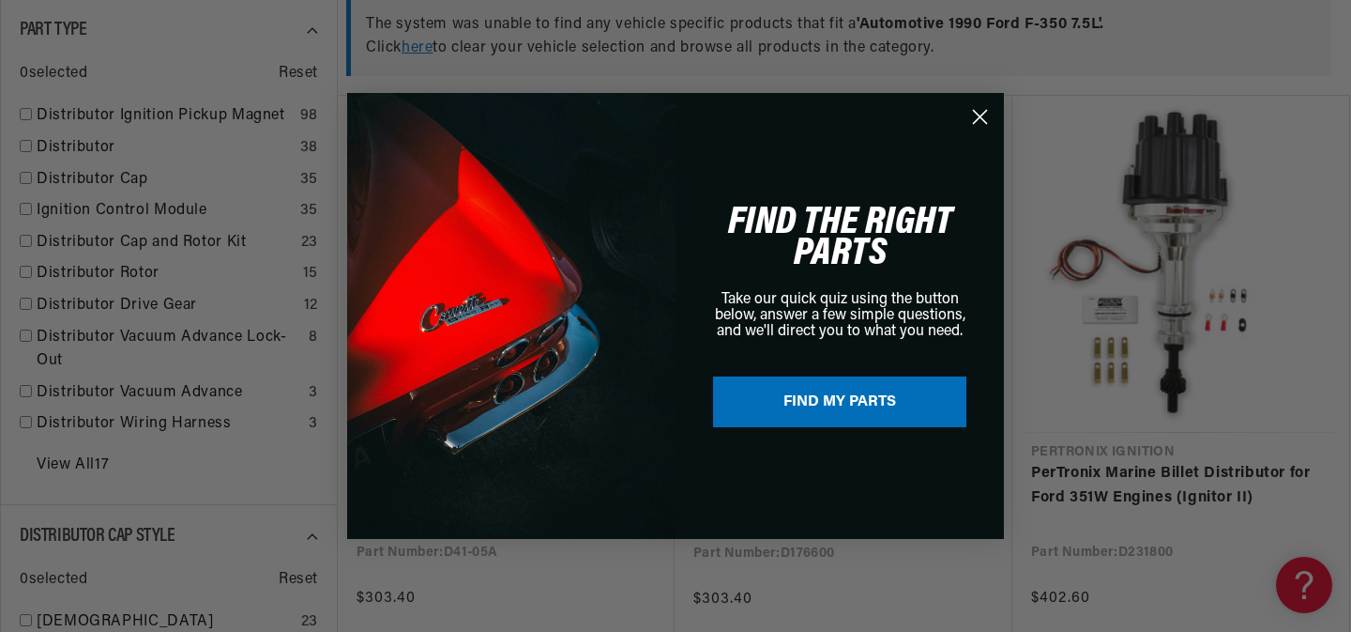
click at [978, 113] on circle "Close dialog" at bounding box center [980, 116] width 31 height 31
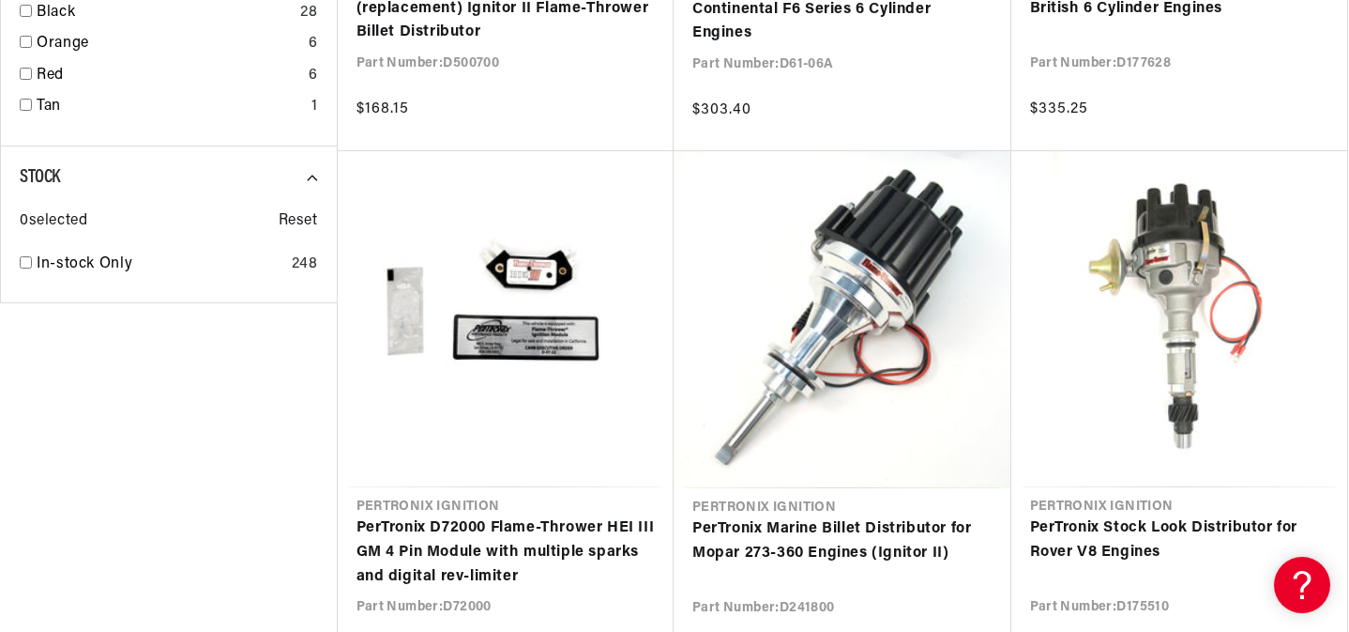
scroll to position [2384, 0]
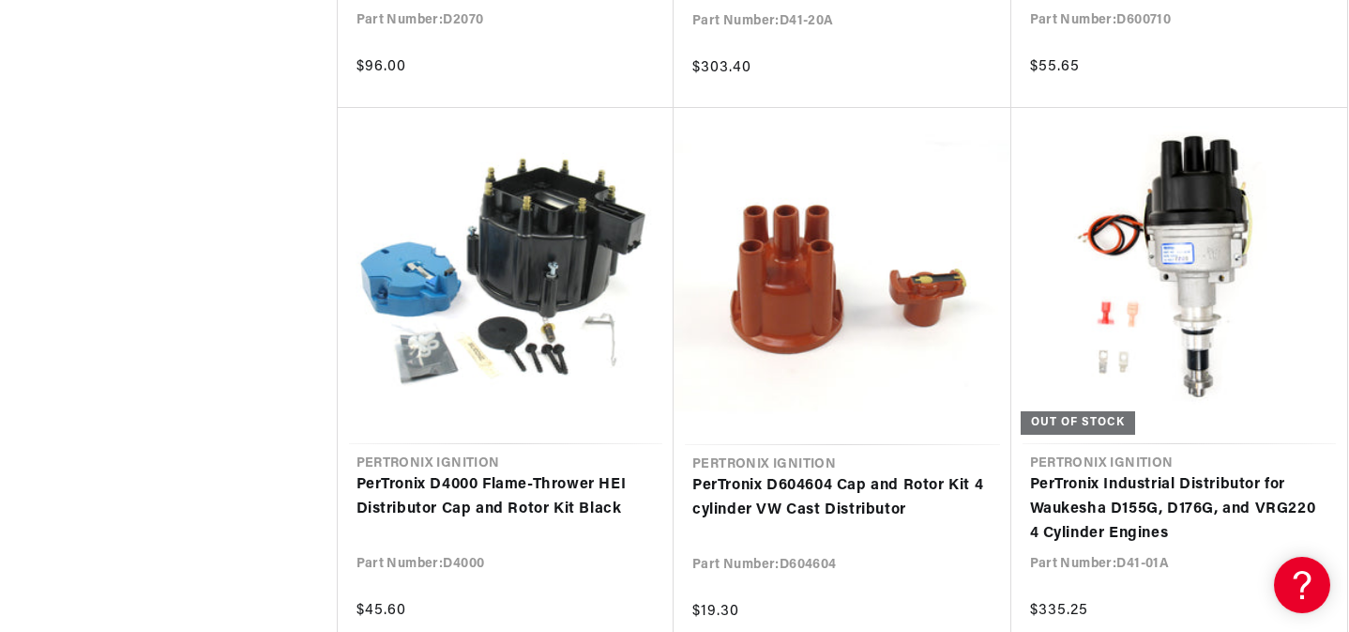
scroll to position [4689, 0]
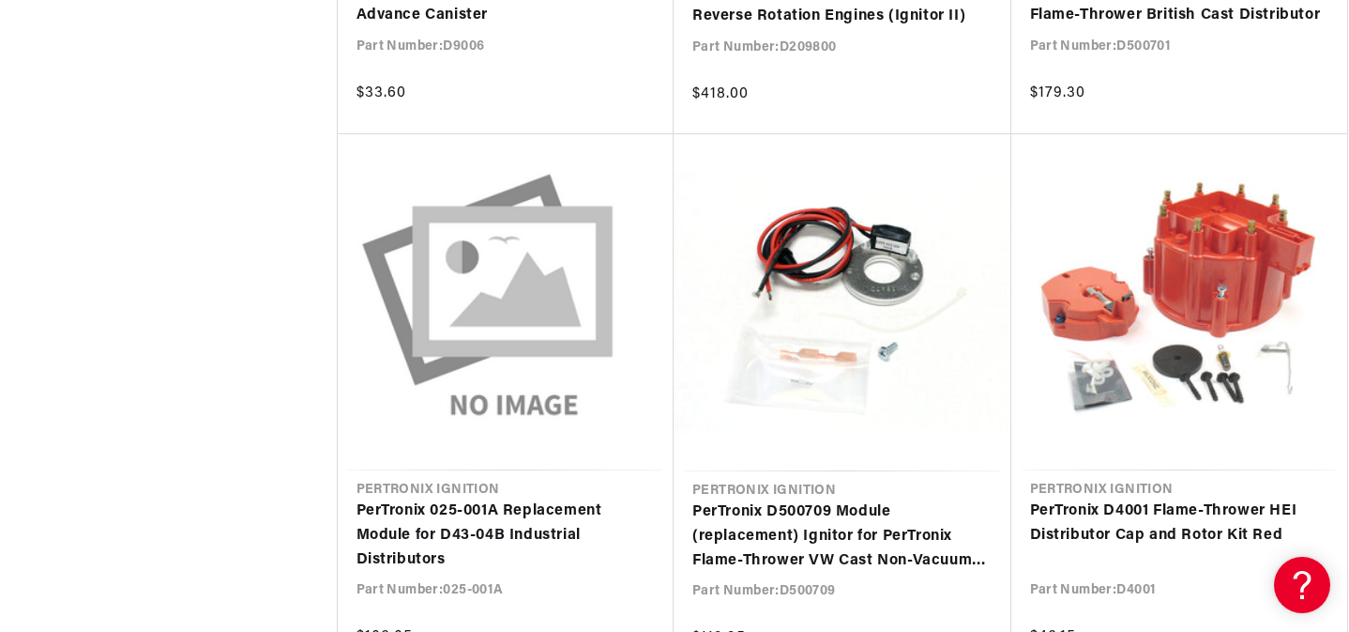
scroll to position [0, 569]
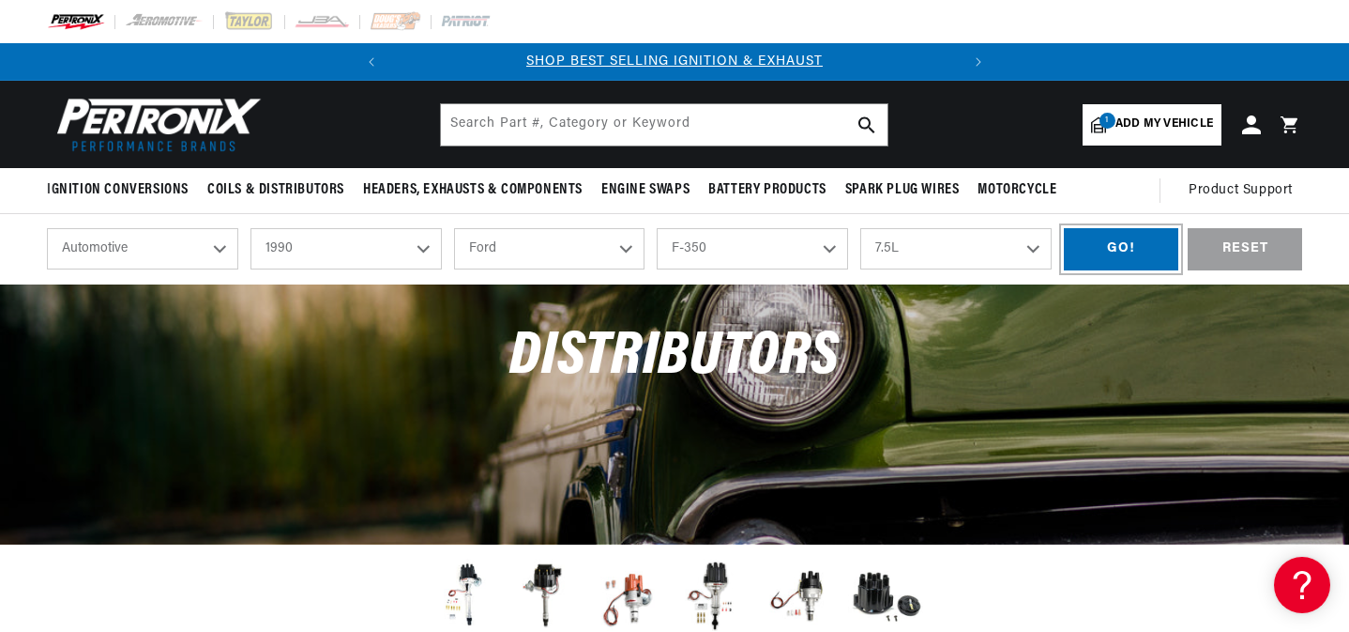
click at [1136, 261] on div "GO!" at bounding box center [1121, 249] width 114 height 42
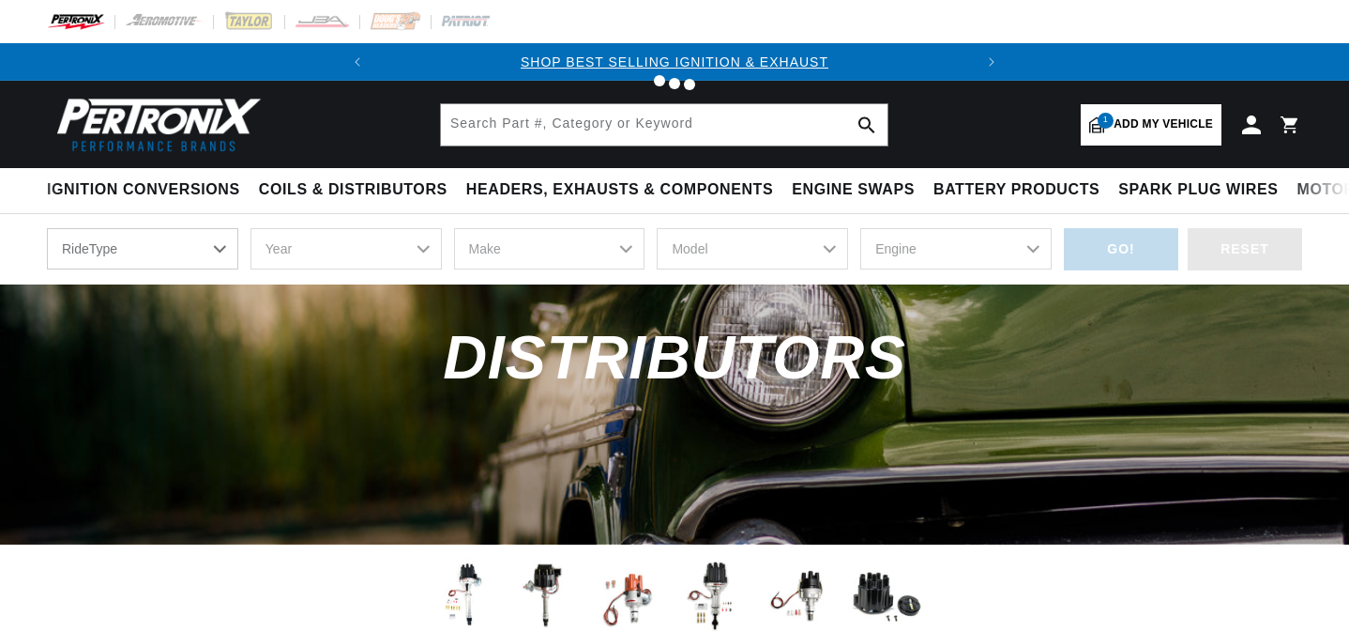
select select "1990"
select select "Ford"
select select "F-350"
select select "7.5L"
